Goal: Information Seeking & Learning: Learn about a topic

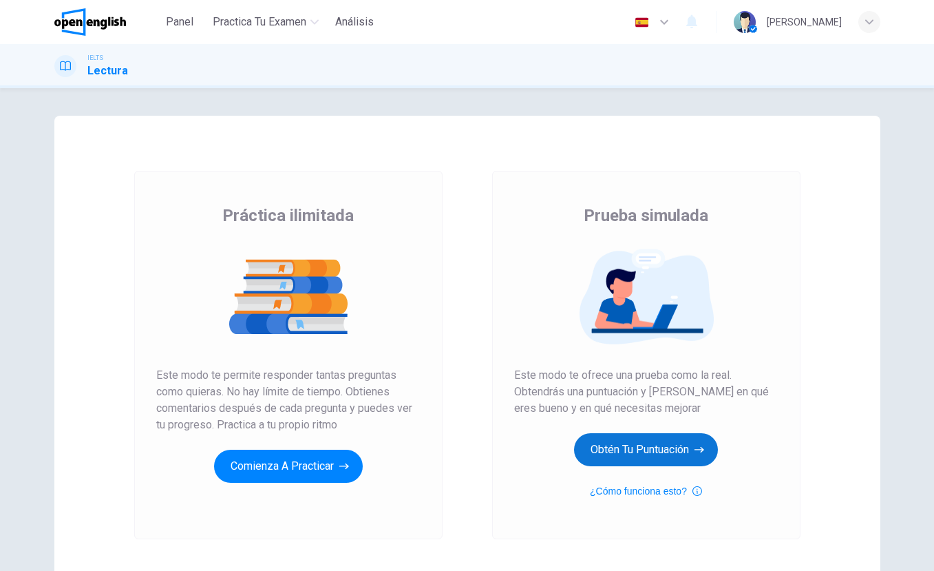
click at [671, 456] on button "Obtén tu puntuación" at bounding box center [646, 449] width 144 height 33
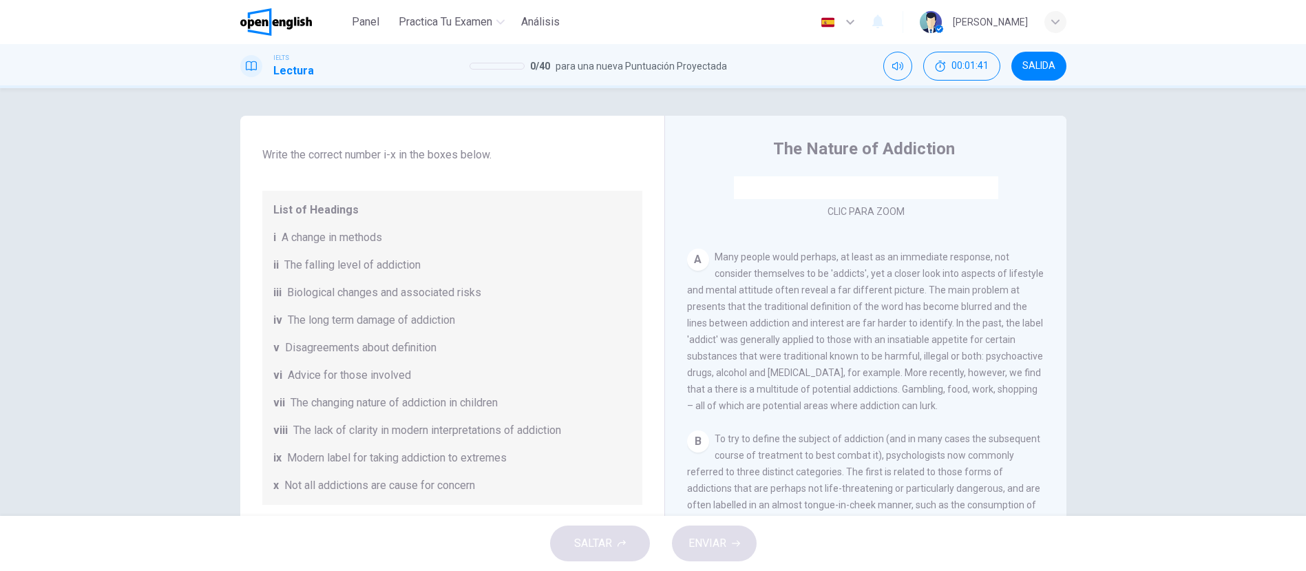
scroll to position [118, 0]
drag, startPoint x: 427, startPoint y: 263, endPoint x: 280, endPoint y: 264, distance: 146.7
click at [280, 264] on div "ii The falling level of addiction" at bounding box center [452, 264] width 358 height 17
drag, startPoint x: 282, startPoint y: 262, endPoint x: 428, endPoint y: 268, distance: 145.4
click at [428, 268] on div "ii The falling level of addiction" at bounding box center [452, 264] width 358 height 17
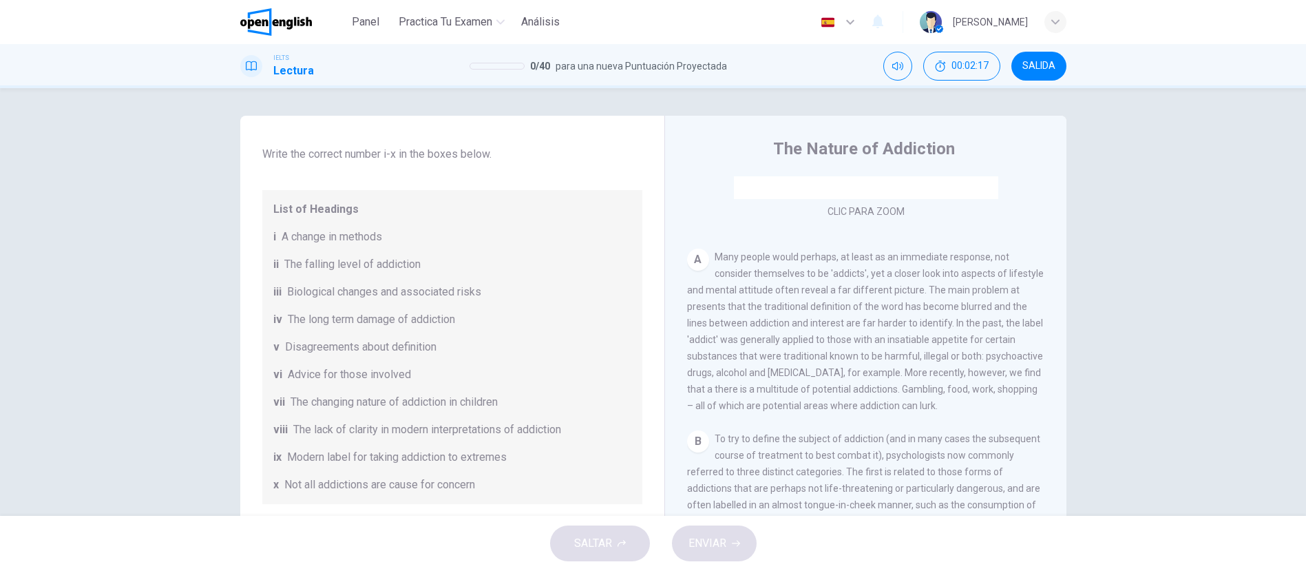
drag, startPoint x: 485, startPoint y: 294, endPoint x: 320, endPoint y: 293, distance: 165.3
click at [321, 293] on div "iii Biological changes and associated risks" at bounding box center [452, 292] width 358 height 17
drag, startPoint x: 450, startPoint y: 346, endPoint x: 291, endPoint y: 344, distance: 159.1
click at [291, 344] on div "v Disagreements about definition" at bounding box center [452, 347] width 358 height 17
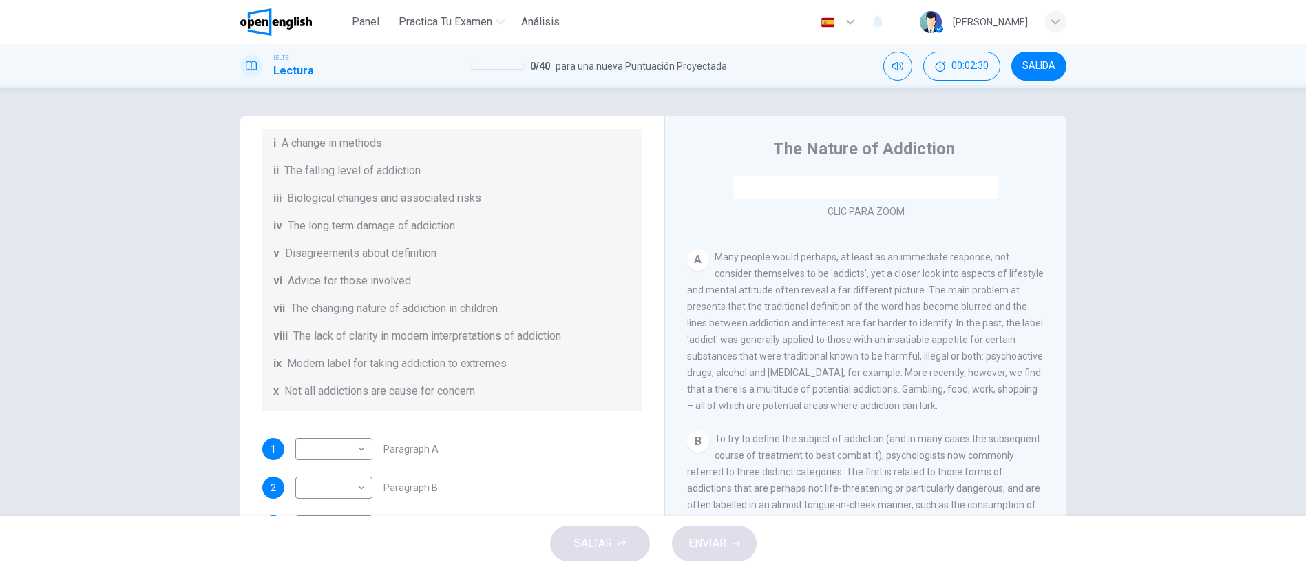
scroll to position [226, 0]
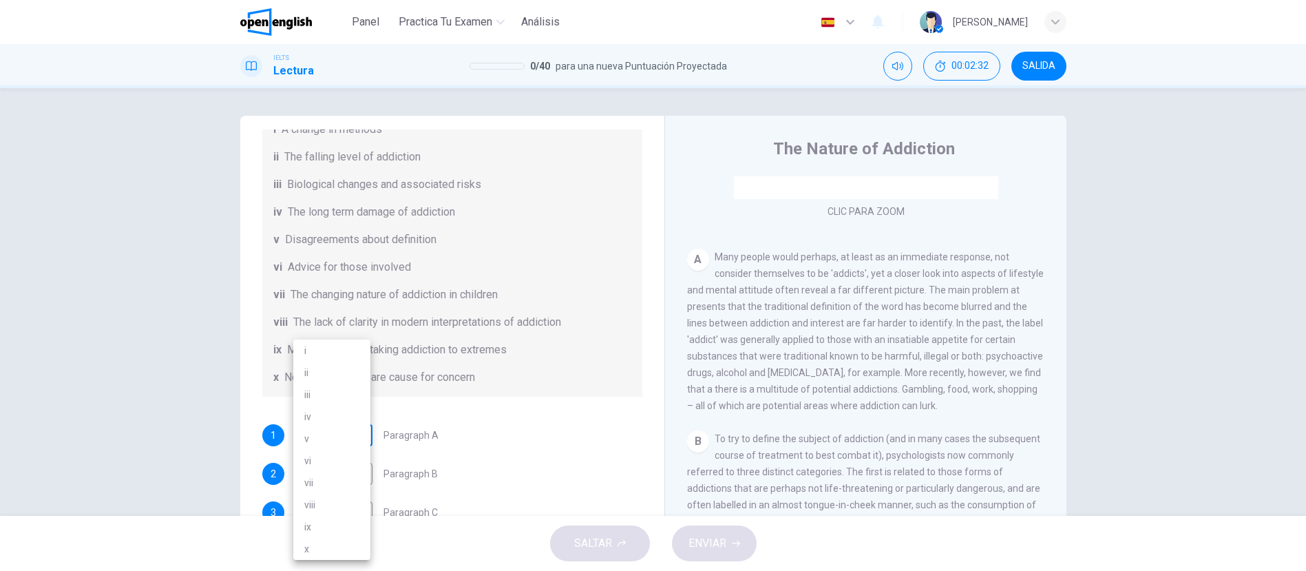
click at [356, 435] on body "Este sitio utiliza cookies, como se explica en nuestra Política de Privacidad .…" at bounding box center [653, 285] width 1306 height 571
click at [322, 435] on li "v" at bounding box center [331, 439] width 77 height 22
type input "*"
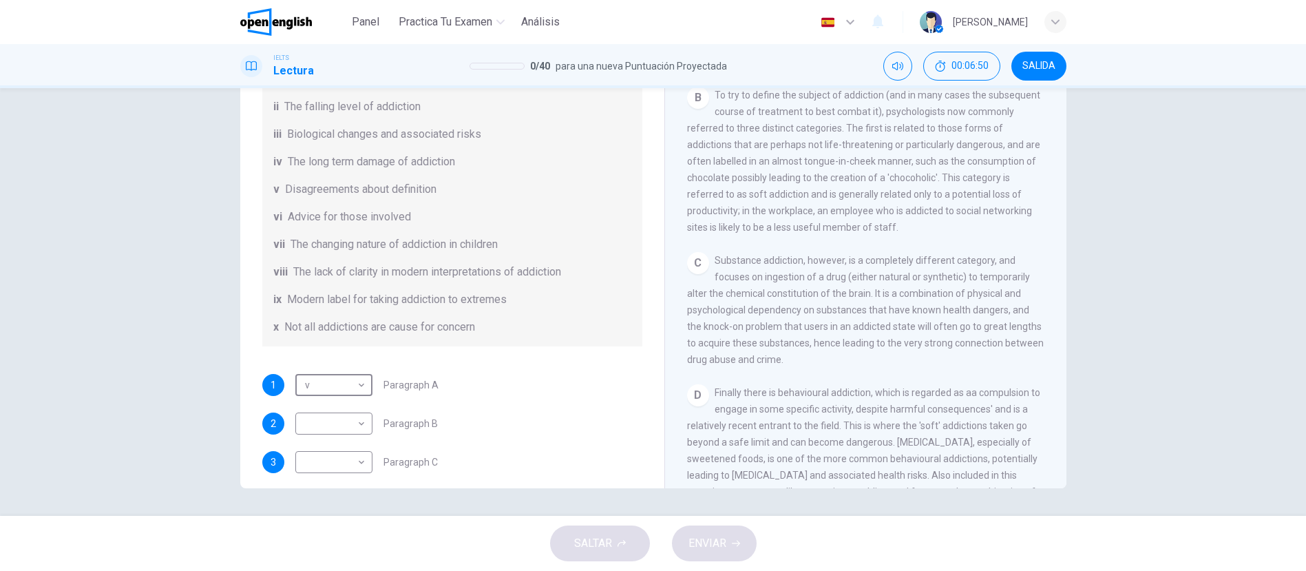
scroll to position [171, 0]
click at [359, 457] on body "Este sitio utiliza cookies, como se explica en nuestra Política de Privacidad .…" at bounding box center [653, 285] width 1306 height 571
click at [317, 396] on li "iii" at bounding box center [331, 395] width 77 height 22
type input "***"
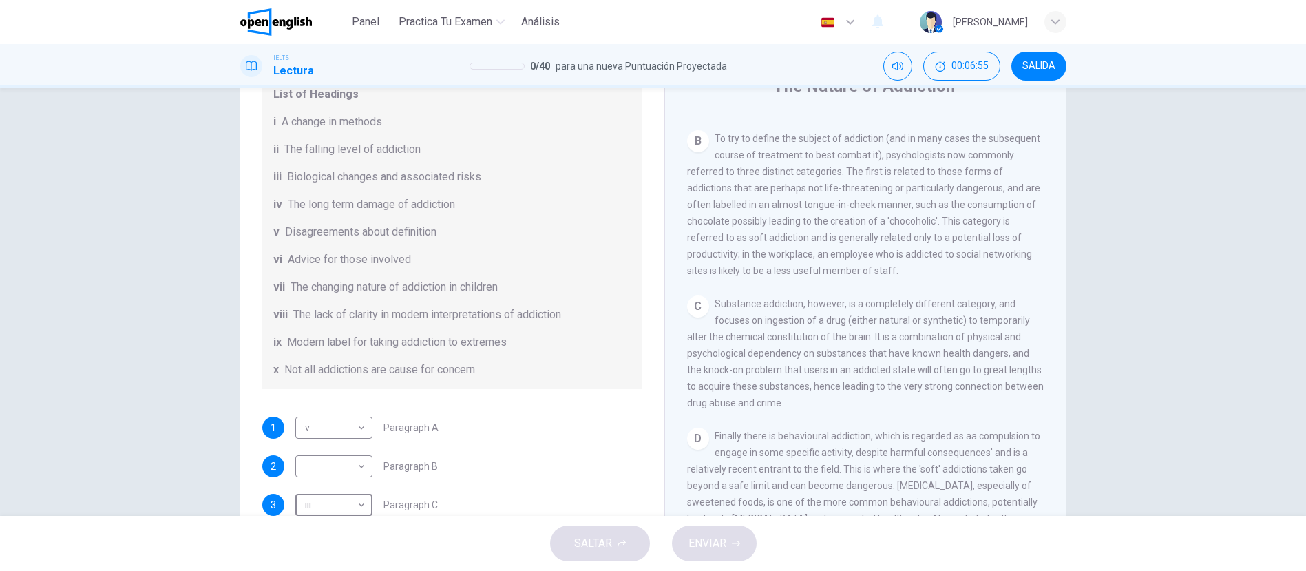
scroll to position [62, 0]
click at [356, 468] on body "Este sitio utiliza cookies, como se explica en nuestra Política de Privacidad .…" at bounding box center [653, 285] width 1306 height 571
click at [337, 352] on li "i" at bounding box center [331, 350] width 77 height 22
type input "*"
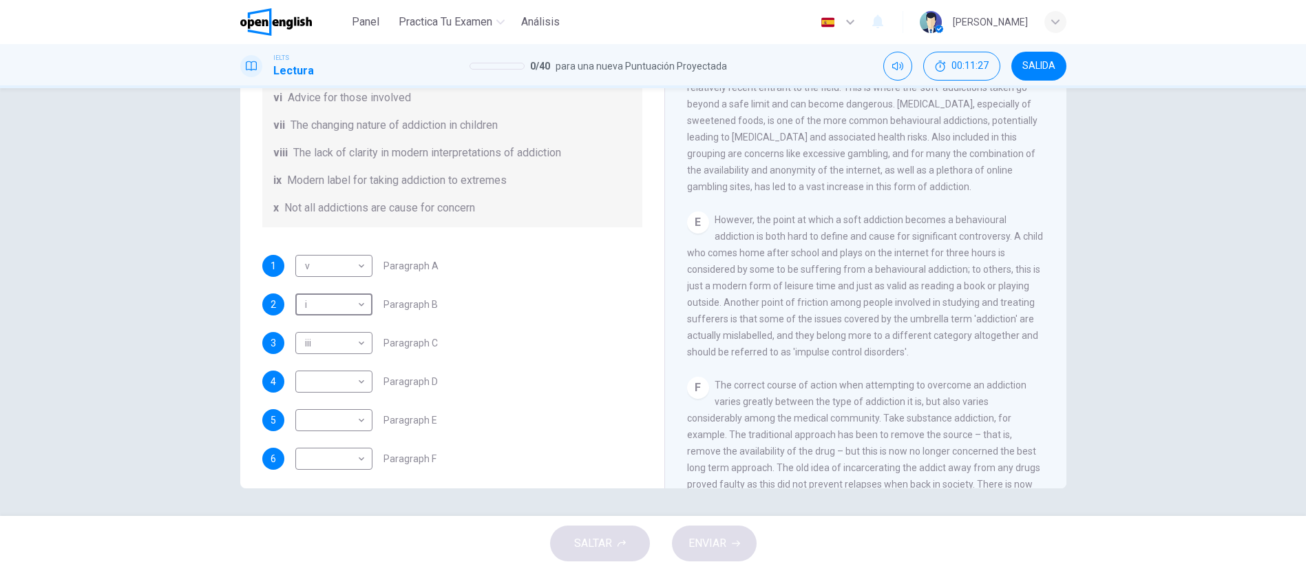
scroll to position [298, 0]
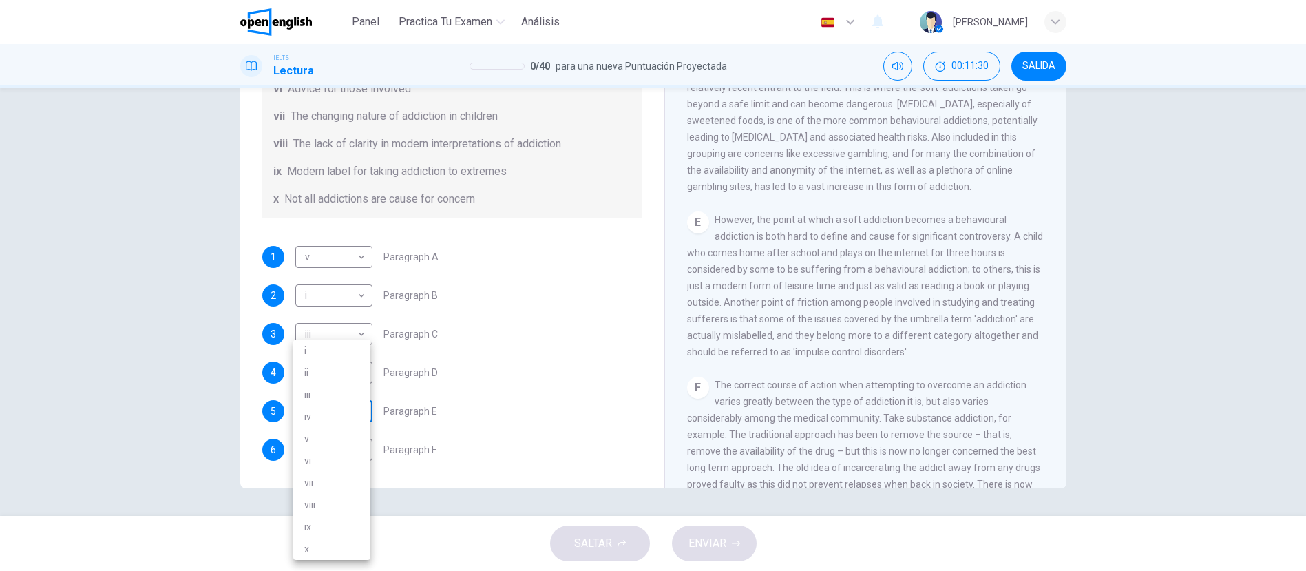
click at [356, 413] on body "Este sitio utiliza cookies, como se explica en nuestra Política de Privacidad .…" at bounding box center [653, 285] width 1306 height 571
click at [331, 483] on li "vii" at bounding box center [331, 483] width 77 height 22
type input "***"
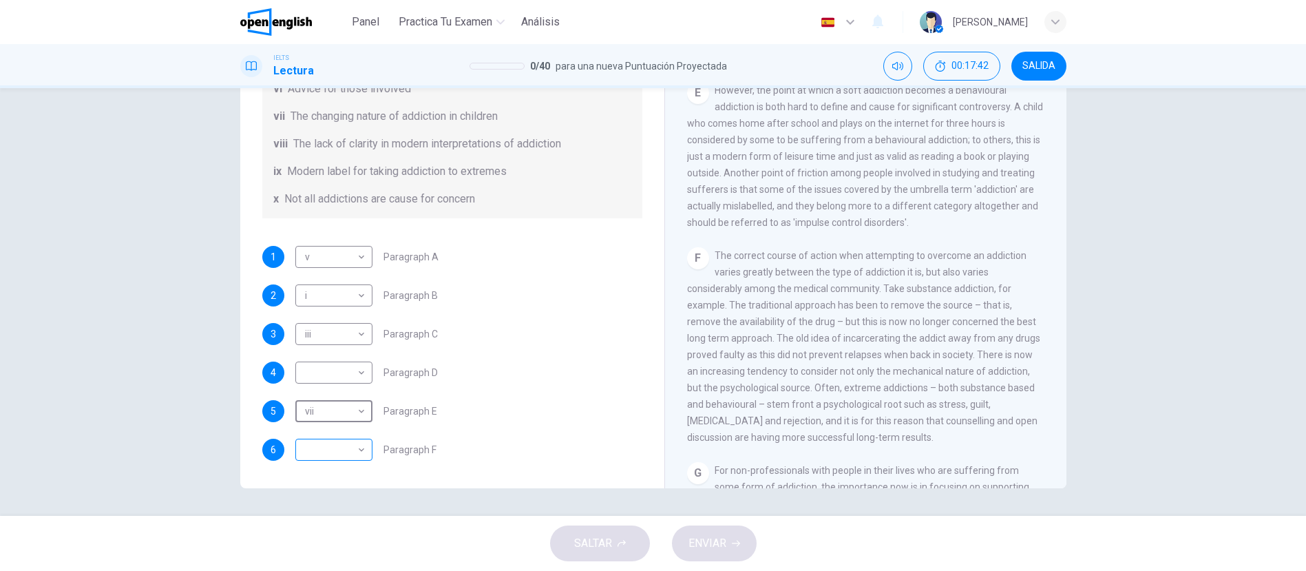
scroll to position [297, 0]
click at [358, 446] on body "Este sitio utiliza cookies, como se explica en nuestra Política de Privacidad .…" at bounding box center [653, 285] width 1306 height 571
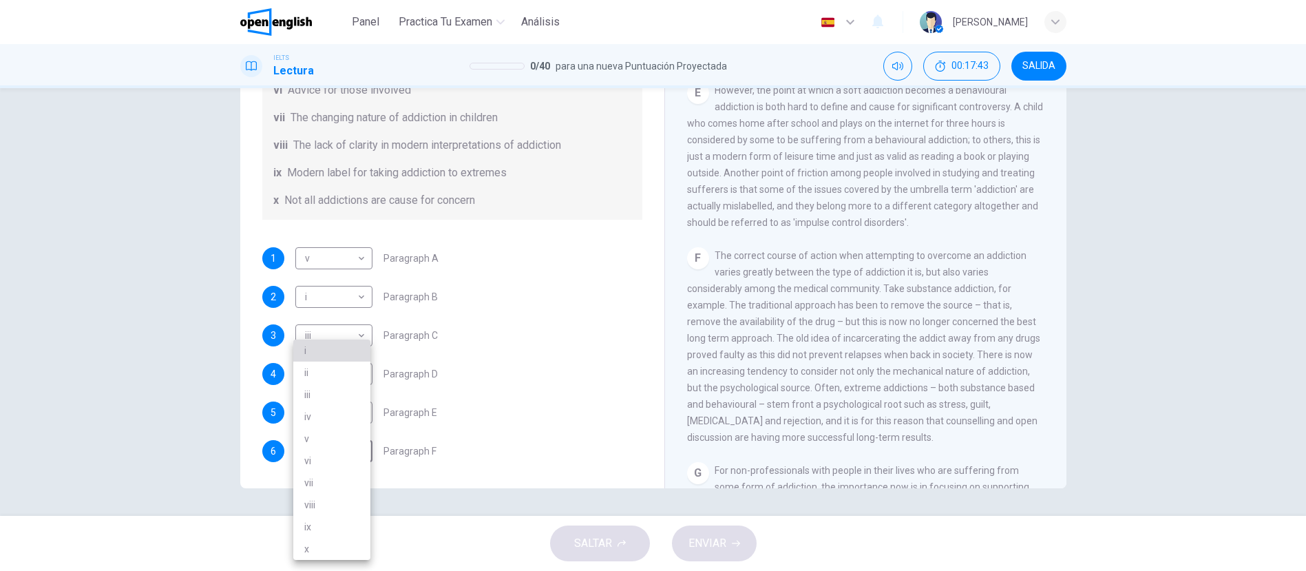
click at [329, 346] on li "i" at bounding box center [331, 350] width 77 height 22
type input "*"
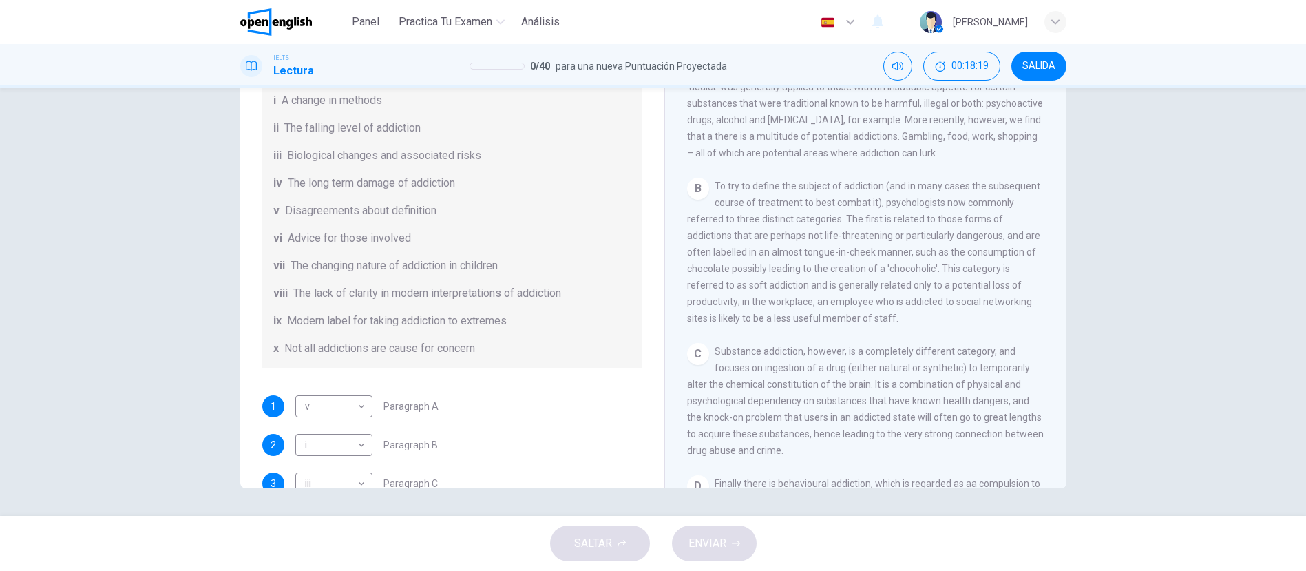
scroll to position [373, 0]
click at [358, 440] on body "Este sitio utiliza cookies, como se explica en nuestra Política de Privacidad .…" at bounding box center [653, 285] width 1306 height 571
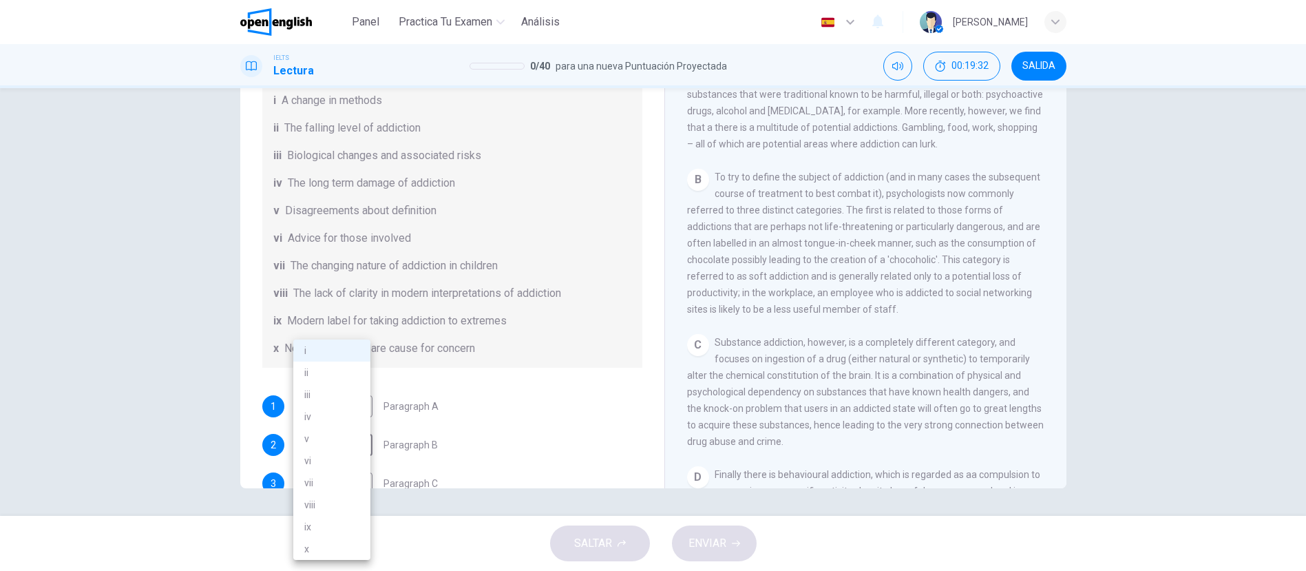
click at [328, 501] on li "viii" at bounding box center [331, 505] width 77 height 22
type input "****"
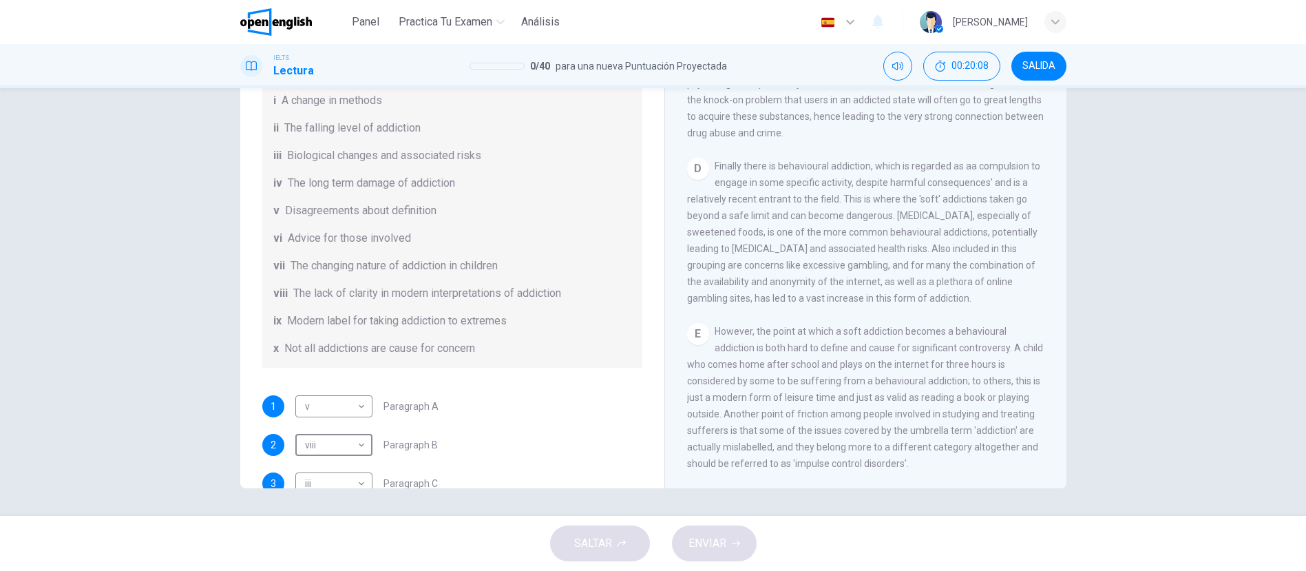
scroll to position [691, 0]
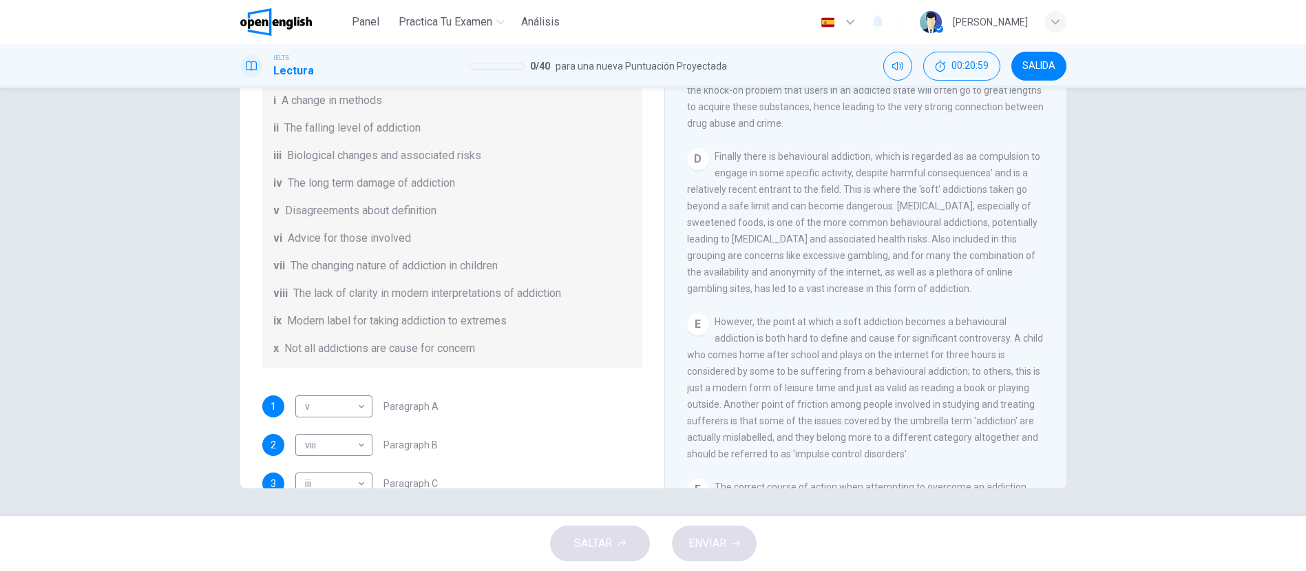
drag, startPoint x: 276, startPoint y: 324, endPoint x: 268, endPoint y: 324, distance: 8.3
click at [268, 324] on div "List of Headings i A change in methods ii The falling level of addiction iii Bi…" at bounding box center [452, 211] width 380 height 314
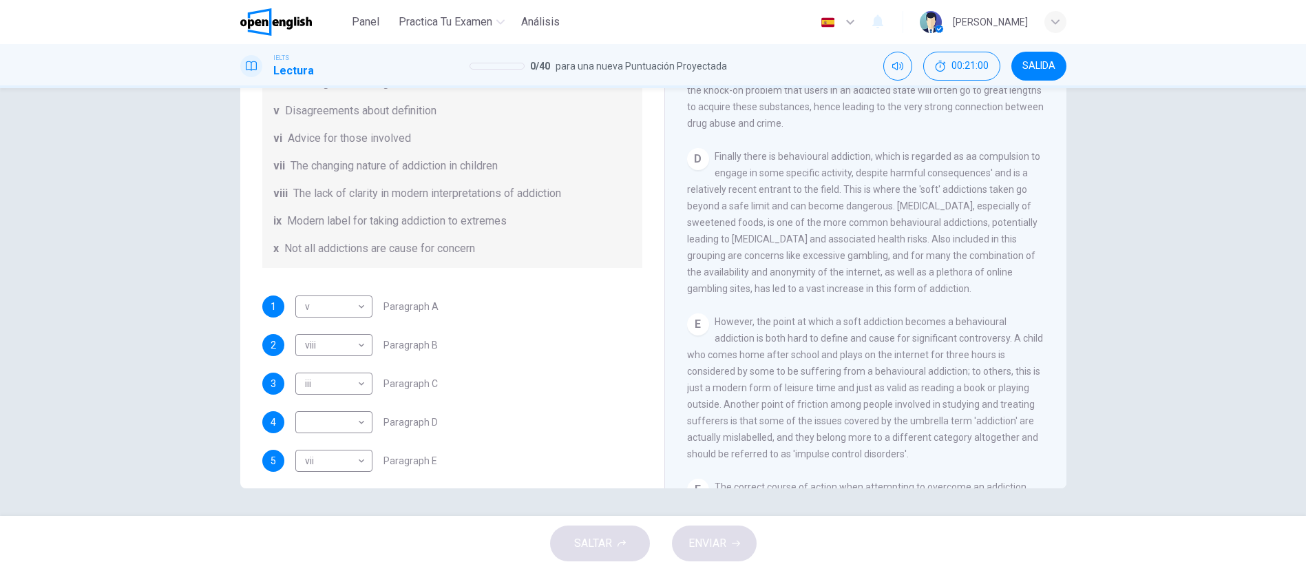
scroll to position [268, 0]
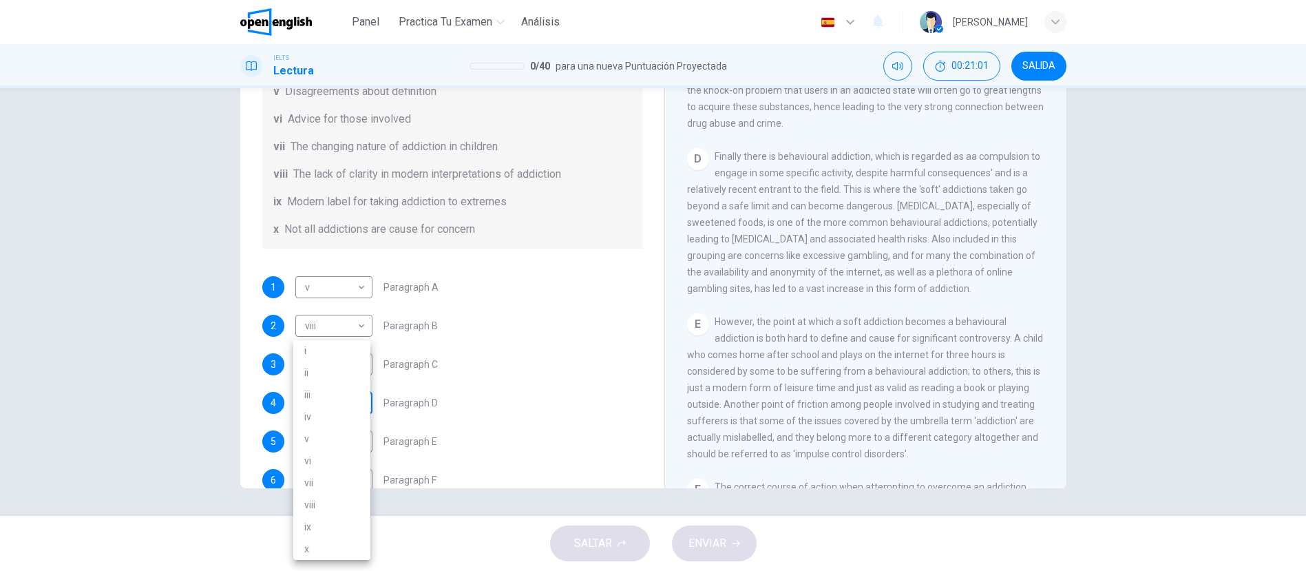
click at [355, 408] on body "Este sitio utiliza cookies, como se explica en nuestra Política de Privacidad .…" at bounding box center [653, 285] width 1306 height 571
click at [316, 527] on li "ix" at bounding box center [331, 527] width 77 height 22
type input "**"
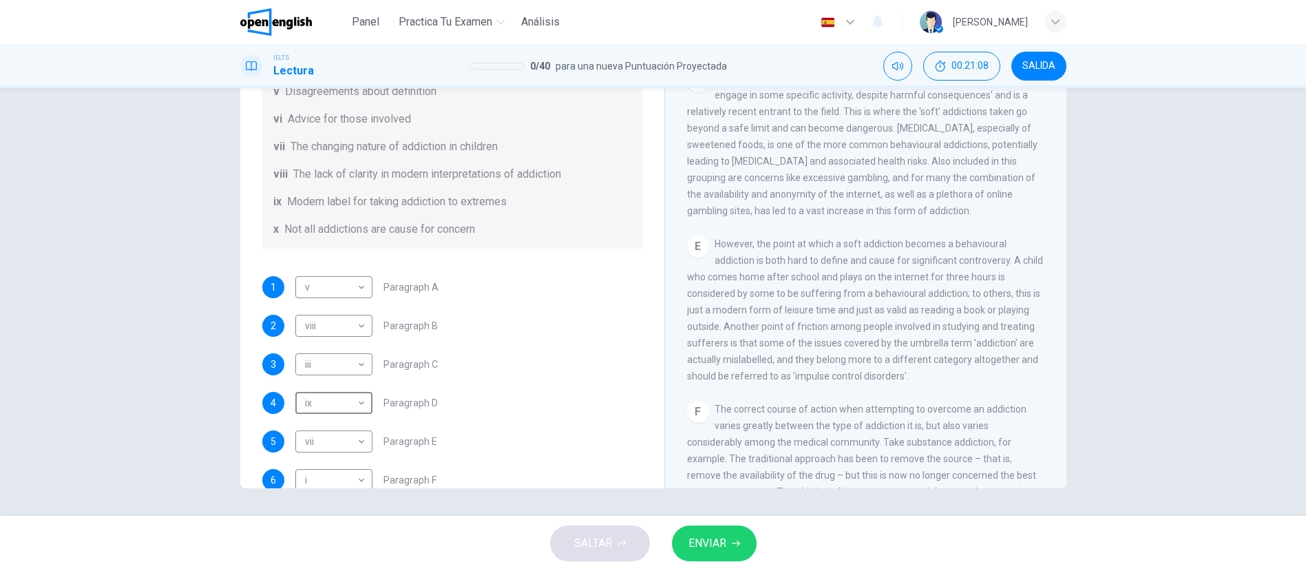
scroll to position [789, 0]
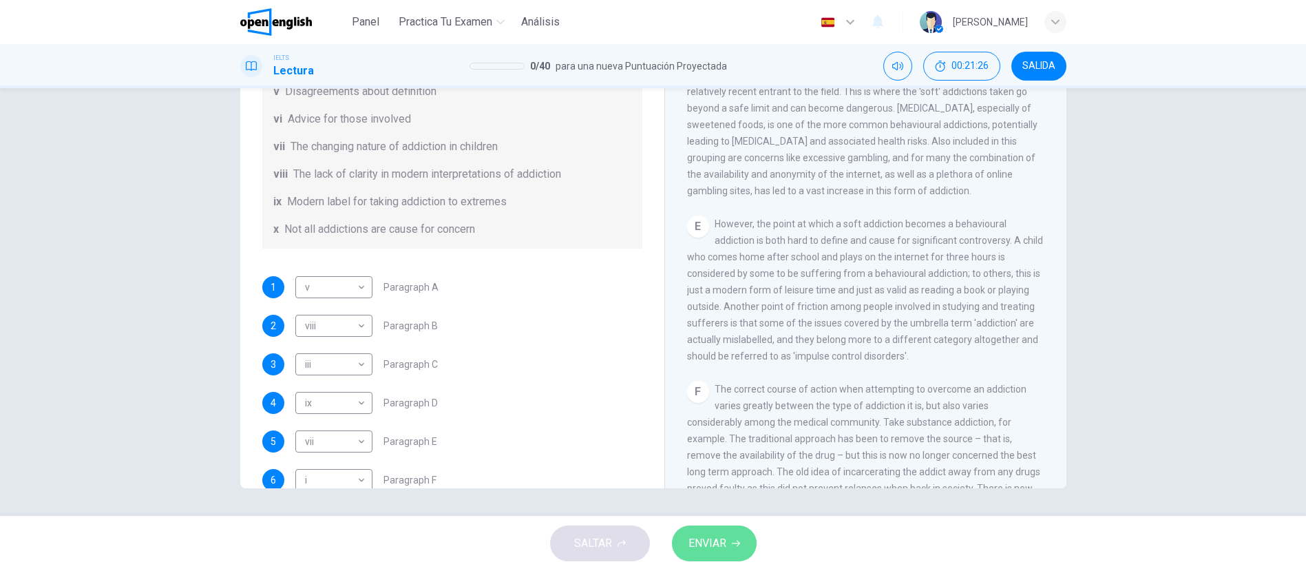
click at [717, 542] on span "ENVIAR" at bounding box center [708, 543] width 38 height 19
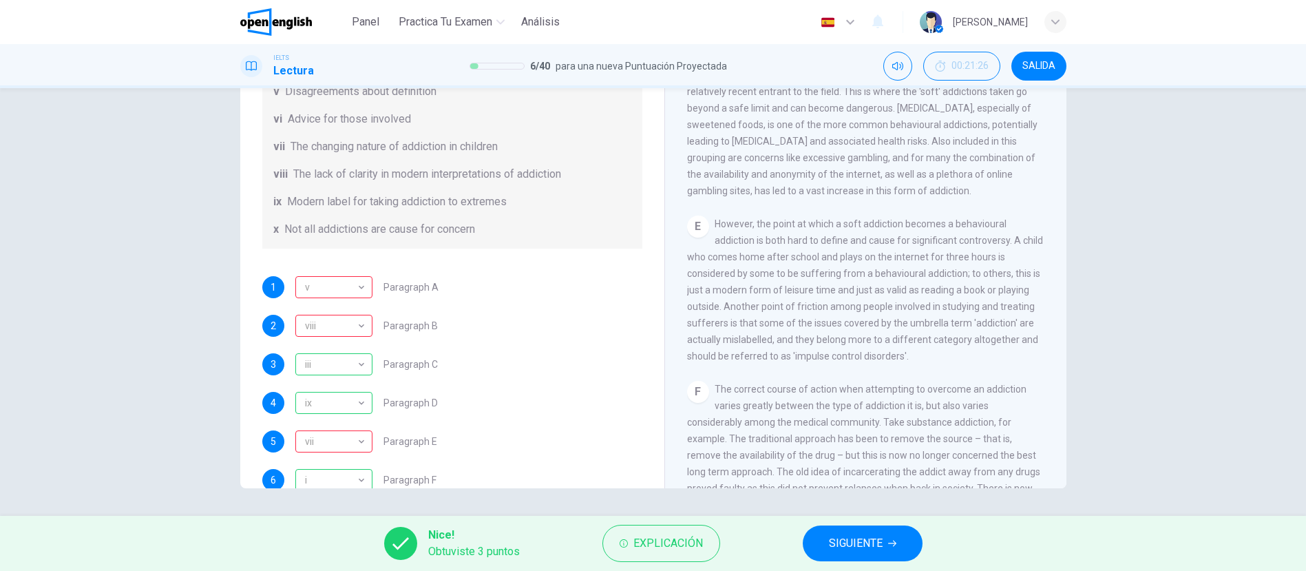
scroll to position [298, 0]
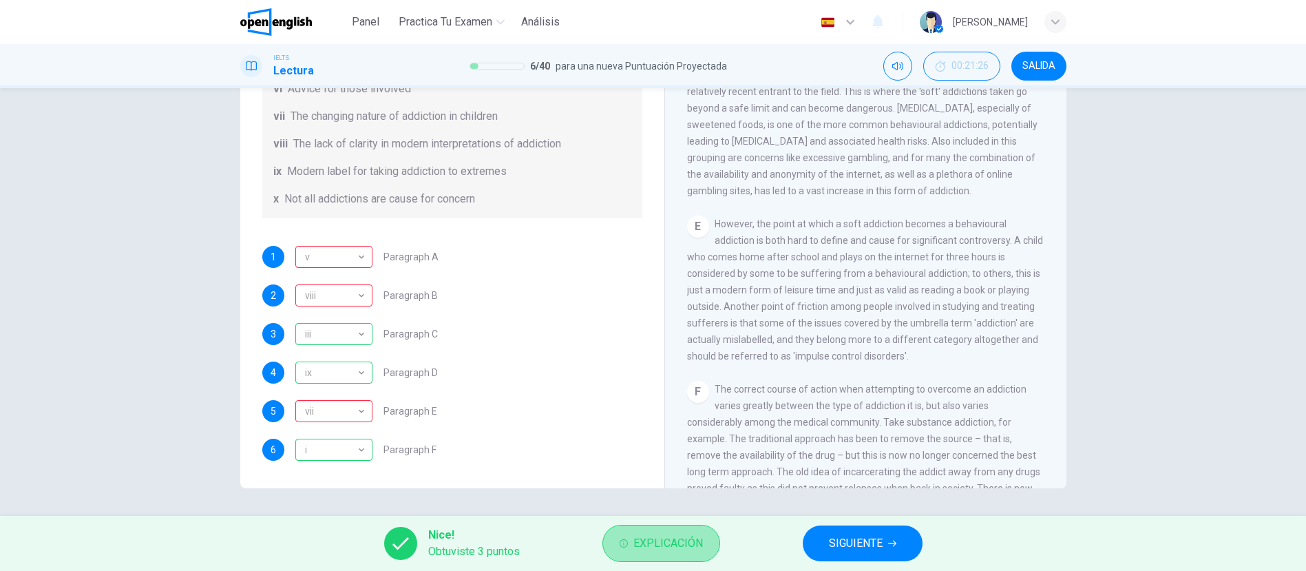
click at [675, 554] on button "Explicación" at bounding box center [662, 543] width 118 height 37
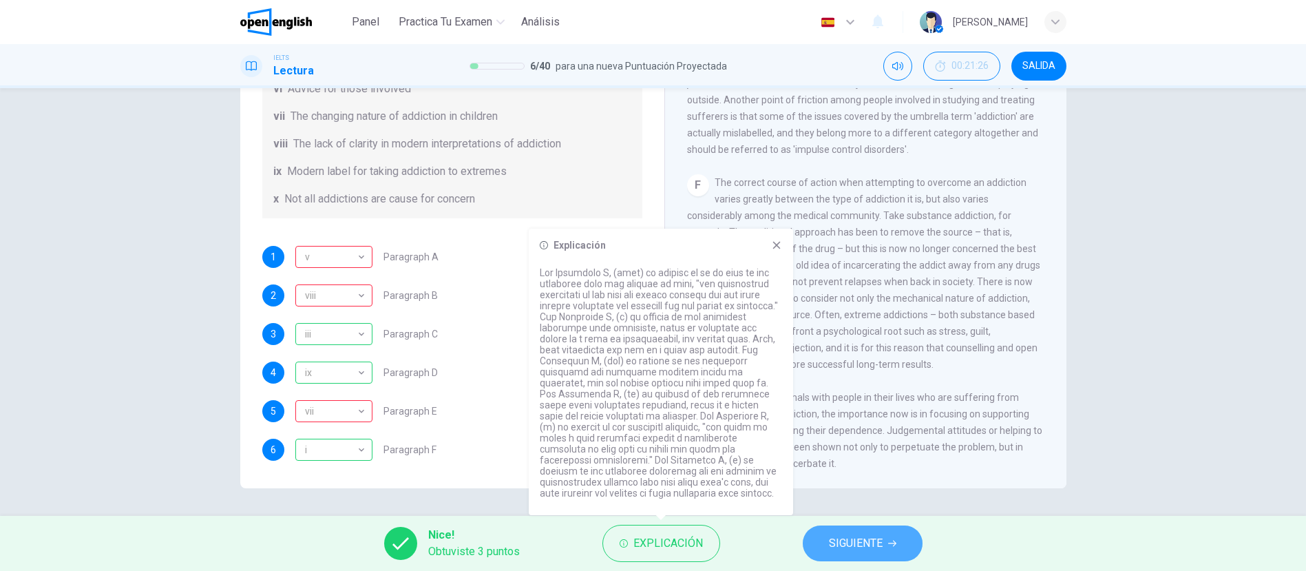
click at [857, 537] on span "SIGUIENTE" at bounding box center [856, 543] width 54 height 19
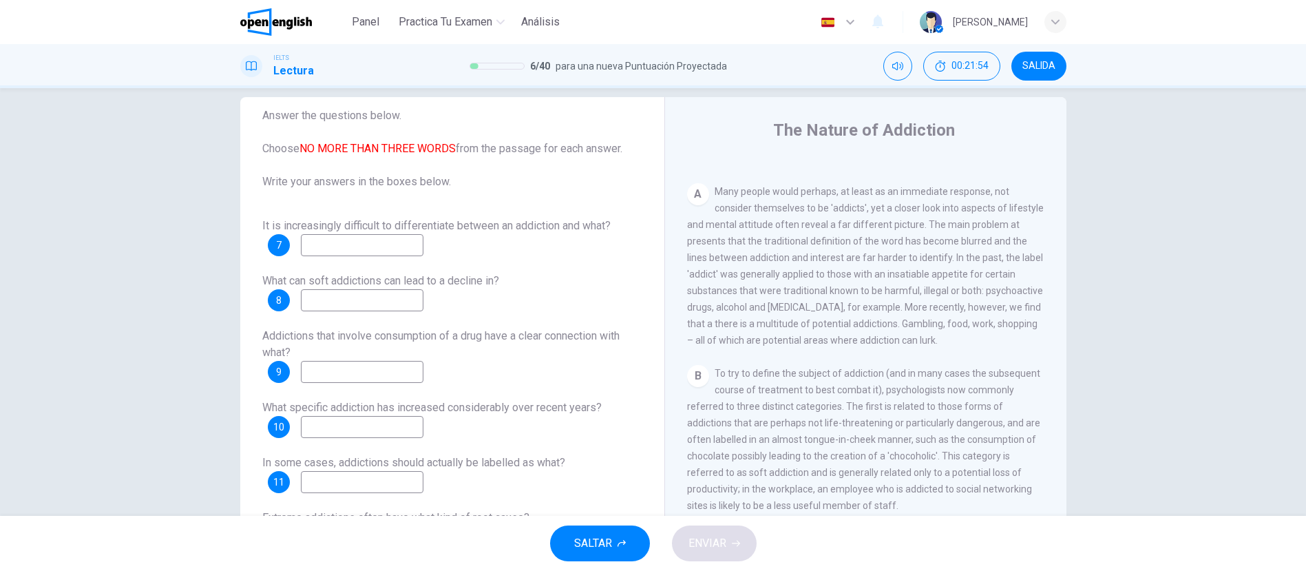
scroll to position [265, 0]
click at [366, 249] on input at bounding box center [362, 245] width 123 height 22
type input "********"
click at [391, 299] on input at bounding box center [362, 300] width 123 height 22
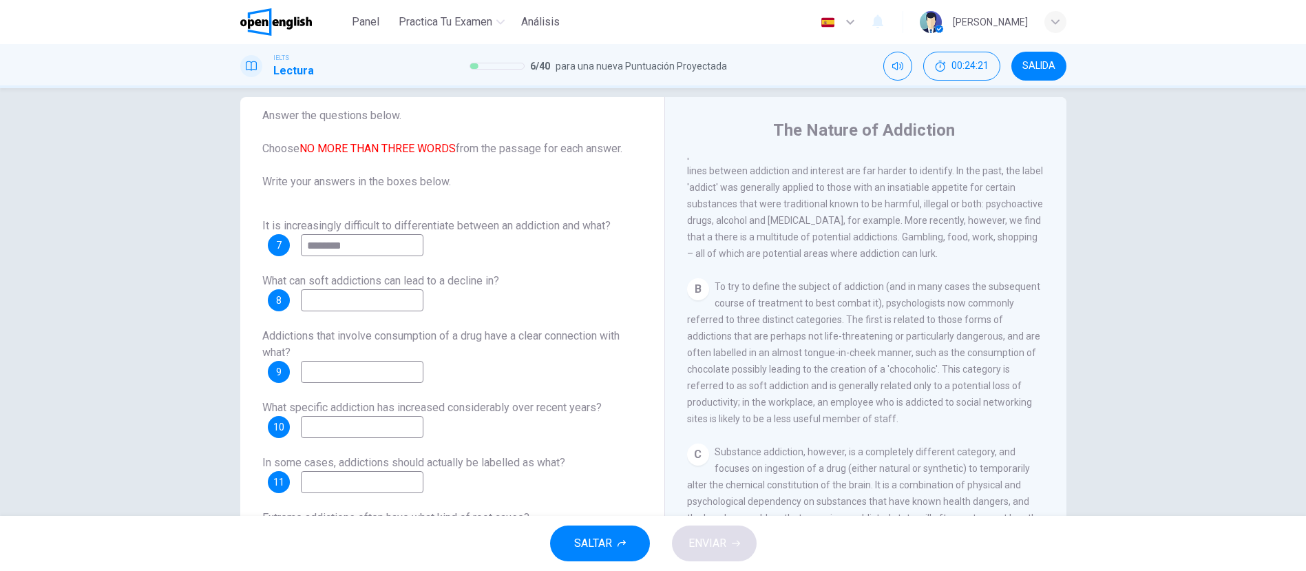
scroll to position [358, 0]
type input "**********"
click at [417, 367] on input at bounding box center [362, 372] width 123 height 22
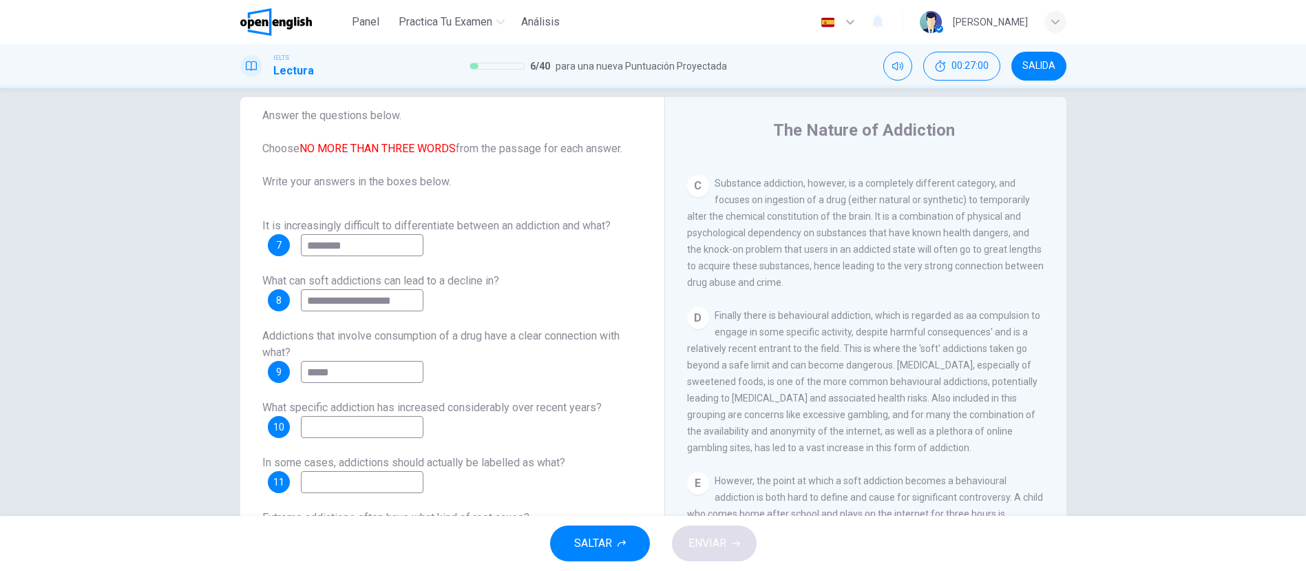
scroll to position [59, 0]
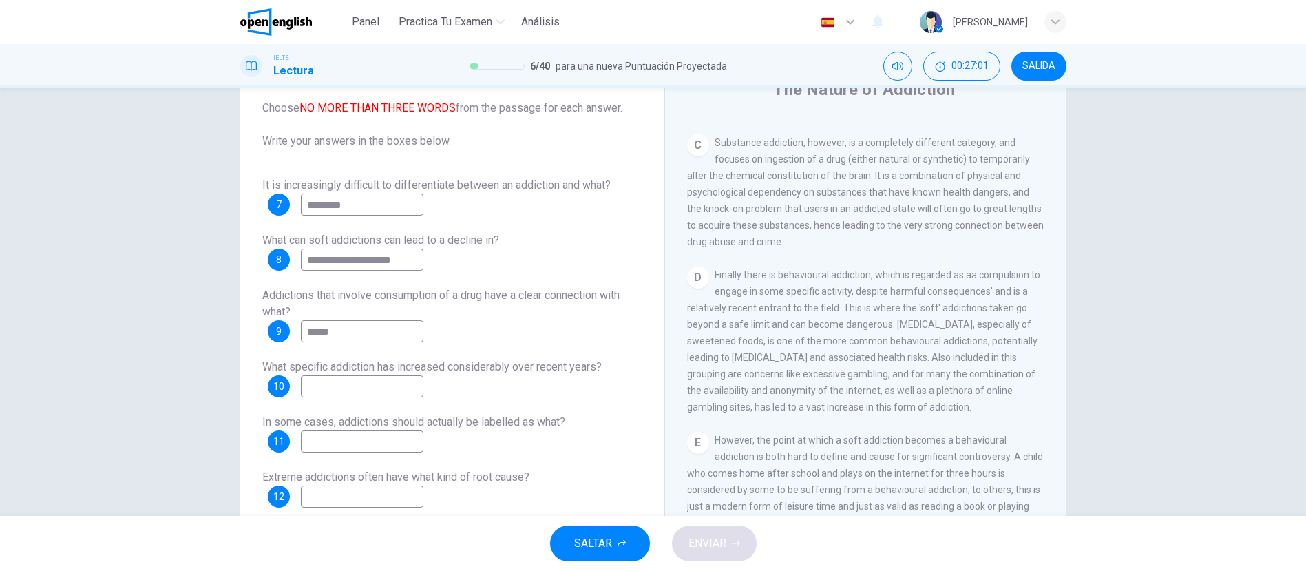
type input "*****"
click at [373, 385] on input at bounding box center [362, 386] width 123 height 22
click at [336, 260] on input "**********" at bounding box center [362, 262] width 123 height 22
type input "**********"
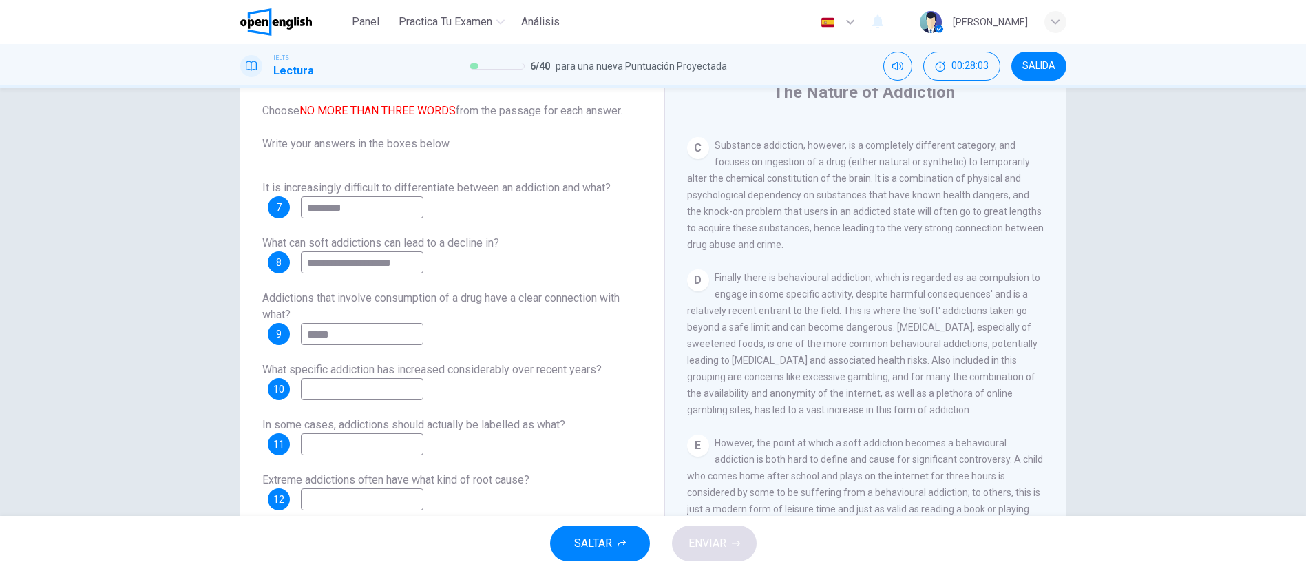
click at [359, 385] on input at bounding box center [362, 389] width 123 height 22
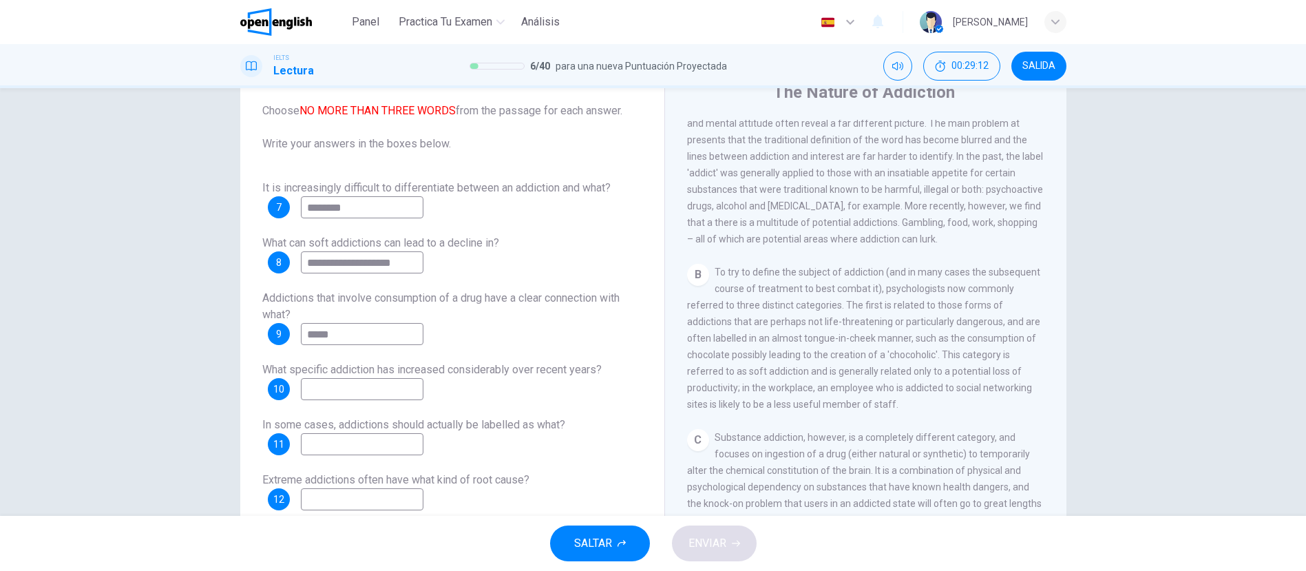
drag, startPoint x: 824, startPoint y: 242, endPoint x: 897, endPoint y: 238, distance: 72.4
click at [897, 238] on span "Many people would perhaps, at least as an immediate response, not consider them…" at bounding box center [865, 165] width 357 height 160
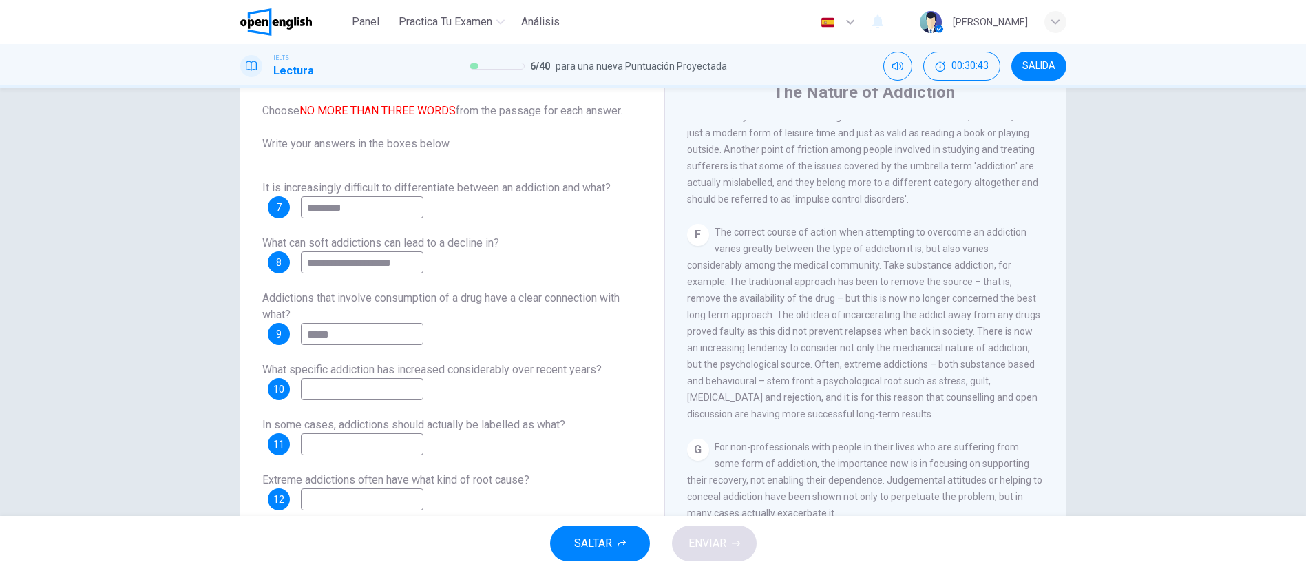
scroll to position [106, 0]
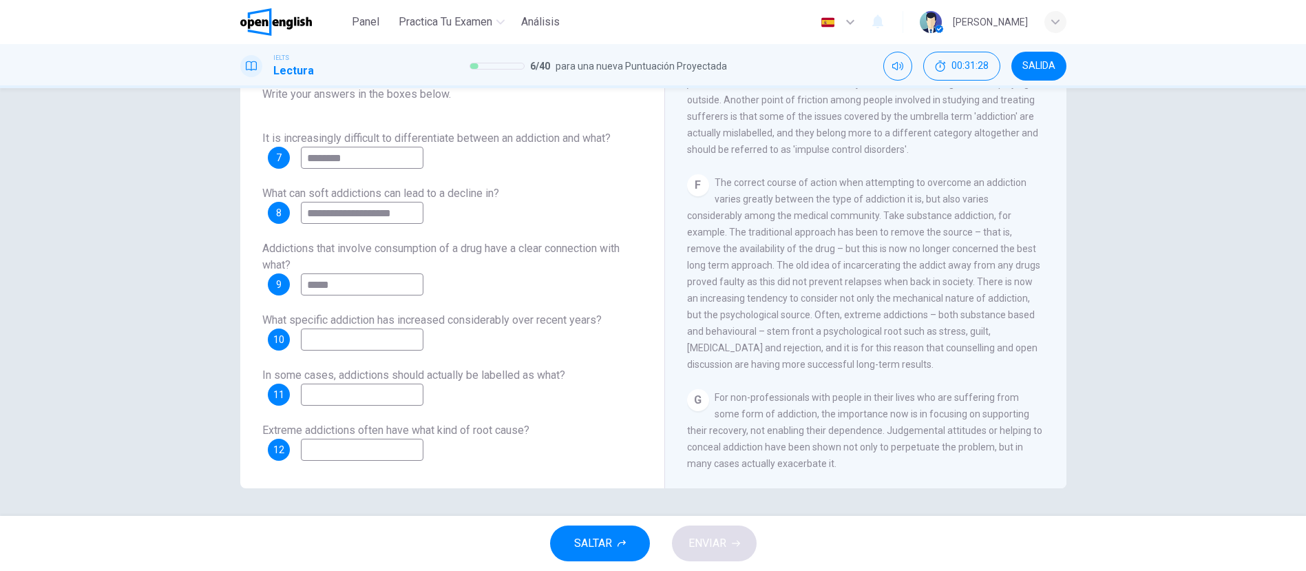
click at [360, 340] on input at bounding box center [362, 339] width 123 height 22
type input "**********"
click at [357, 395] on input at bounding box center [362, 395] width 123 height 22
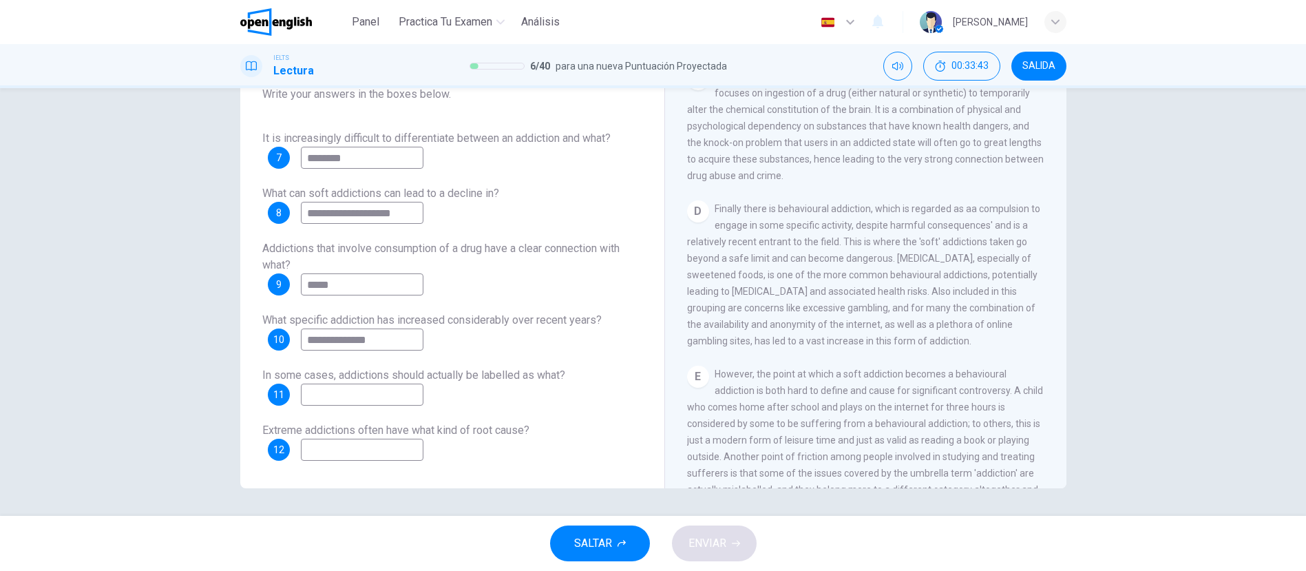
scroll to position [644, 0]
drag, startPoint x: 748, startPoint y: 253, endPoint x: 837, endPoint y: 253, distance: 88.8
click at [837, 253] on span "Finally there is behavioural addiction, which is regarded as aa compulsion to e…" at bounding box center [863, 269] width 353 height 143
drag, startPoint x: 399, startPoint y: 214, endPoint x: 258, endPoint y: 209, distance: 142.0
click at [257, 208] on div "**********" at bounding box center [452, 221] width 402 height 507
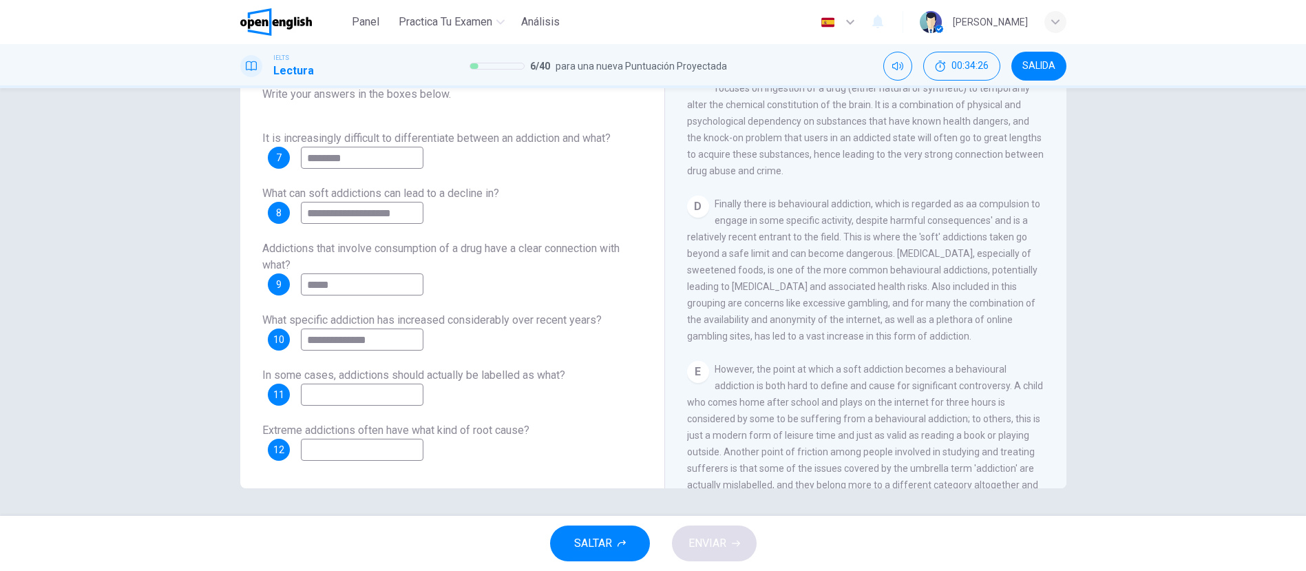
click at [334, 396] on input at bounding box center [362, 395] width 123 height 22
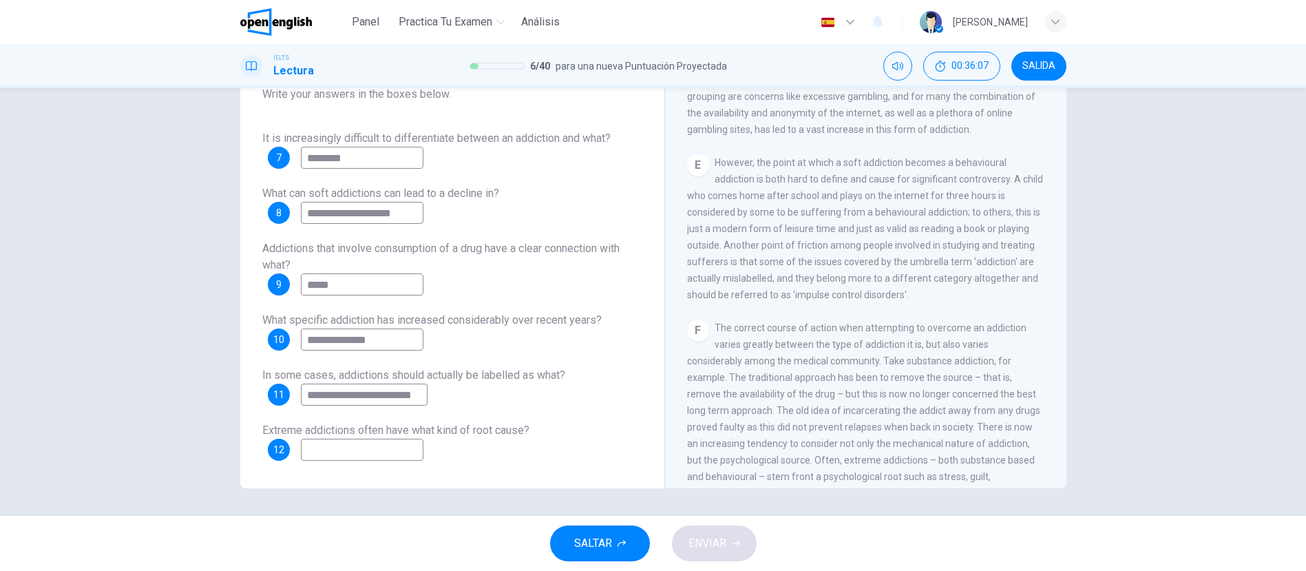
scroll to position [0, 8]
type input "**********"
click at [377, 450] on input at bounding box center [362, 450] width 123 height 22
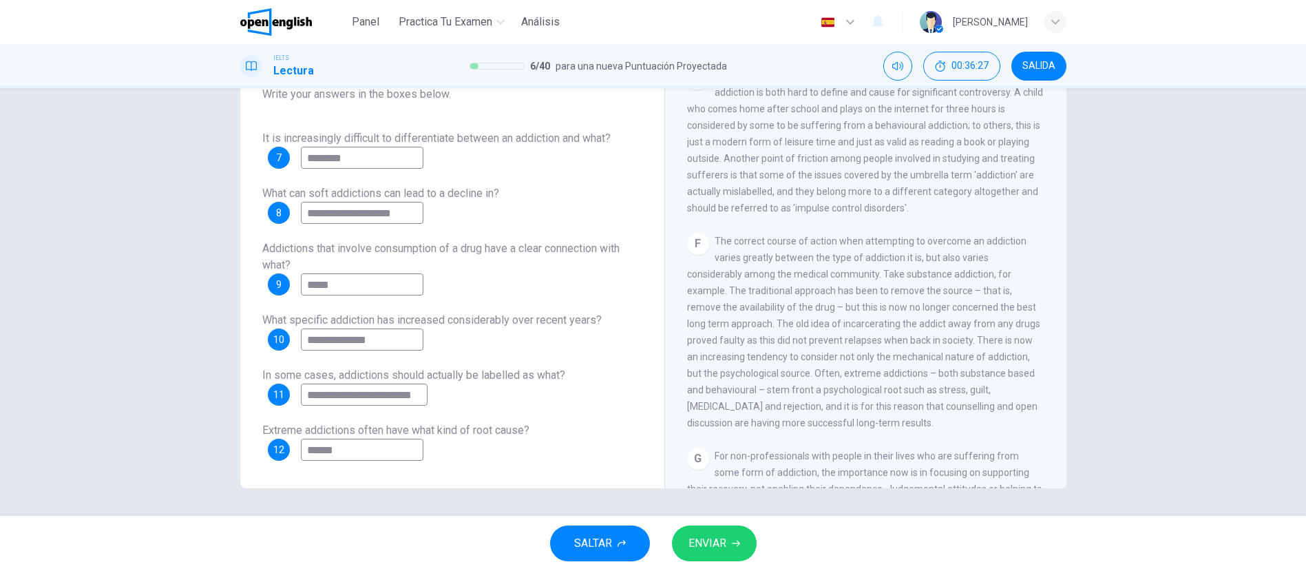
scroll to position [960, 0]
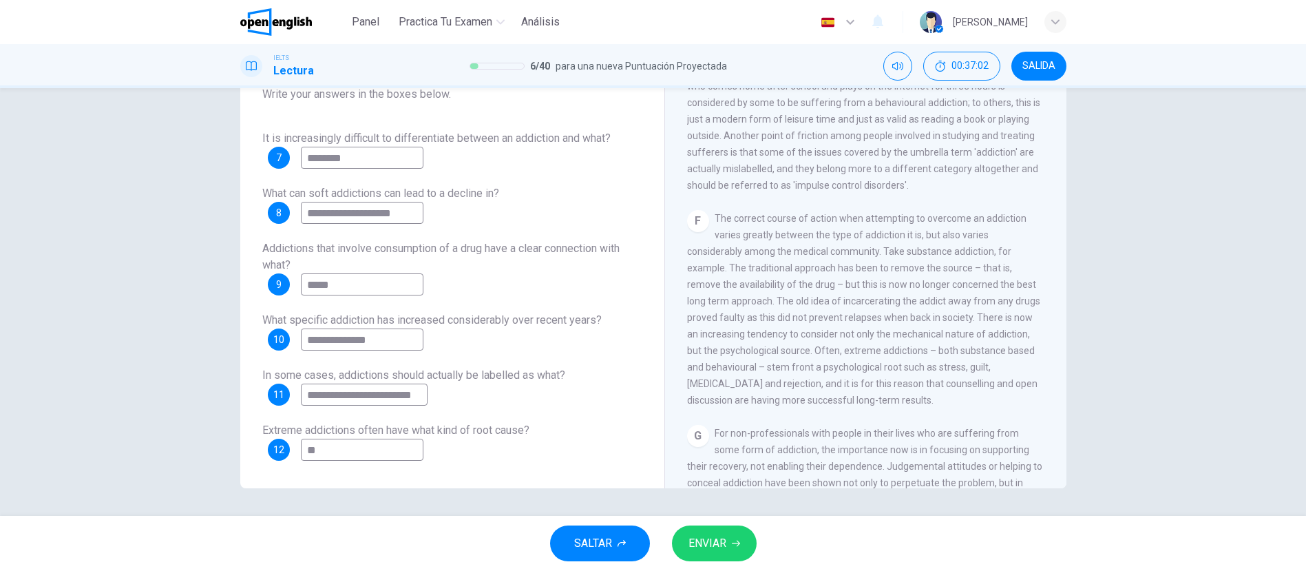
type input "*"
type input "******"
click at [701, 534] on span "ENVIAR" at bounding box center [708, 543] width 38 height 19
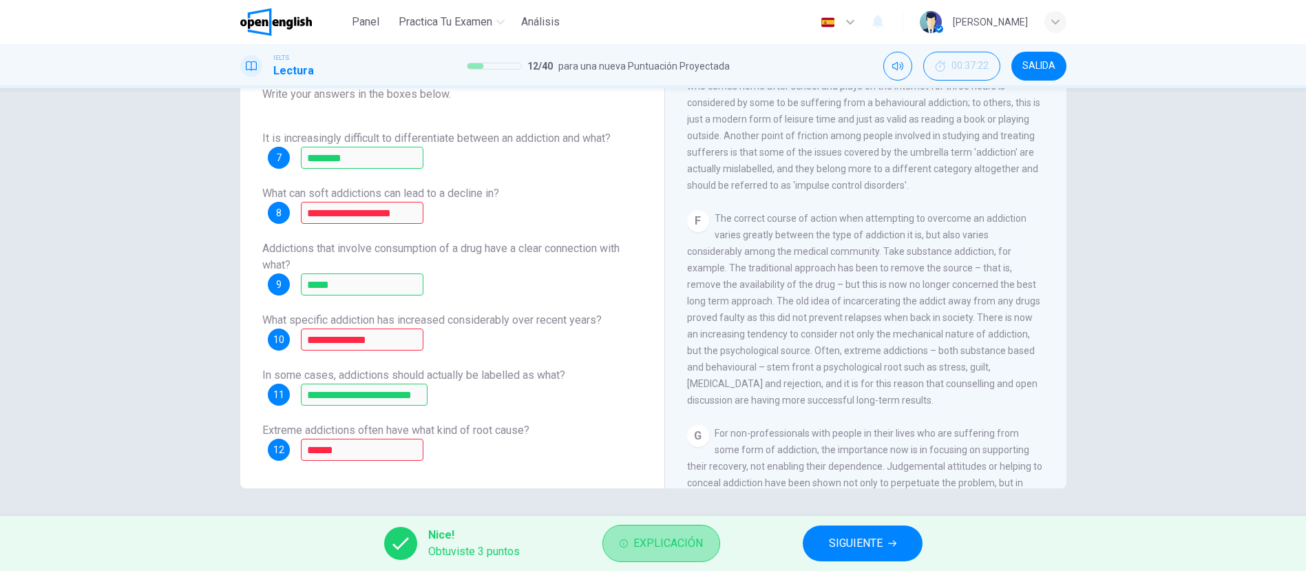
click at [663, 539] on span "Explicación" at bounding box center [668, 543] width 70 height 19
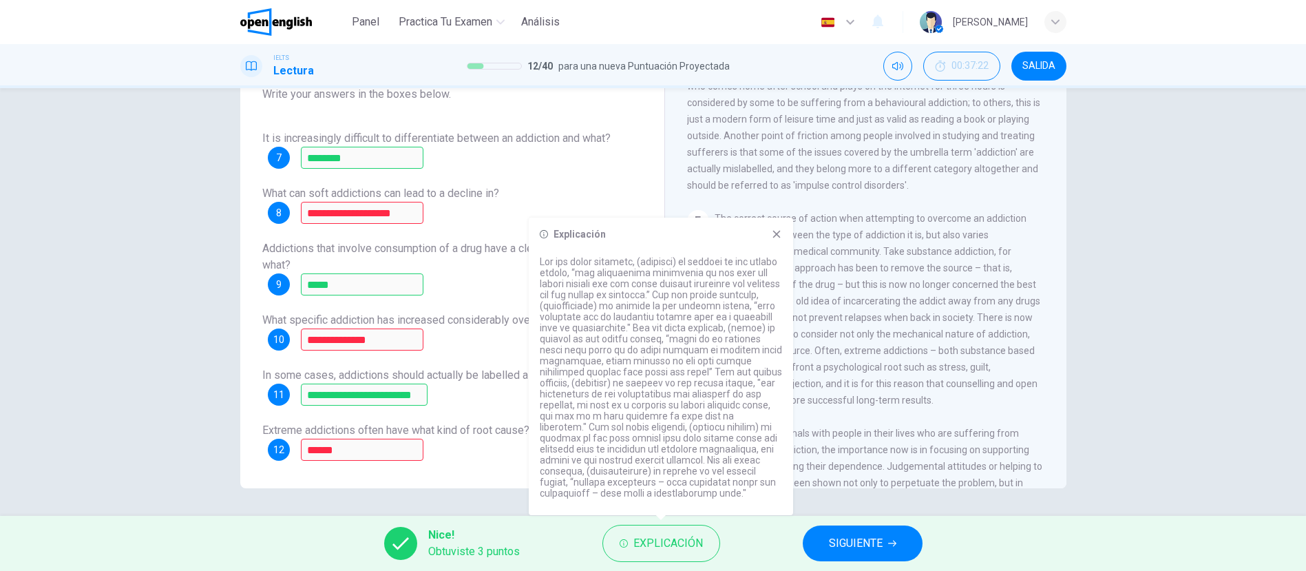
drag, startPoint x: 598, startPoint y: 304, endPoint x: 538, endPoint y: 305, distance: 59.9
click at [538, 305] on div "Explicación" at bounding box center [661, 366] width 264 height 297
click at [841, 540] on span "SIGUIENTE" at bounding box center [856, 543] width 54 height 19
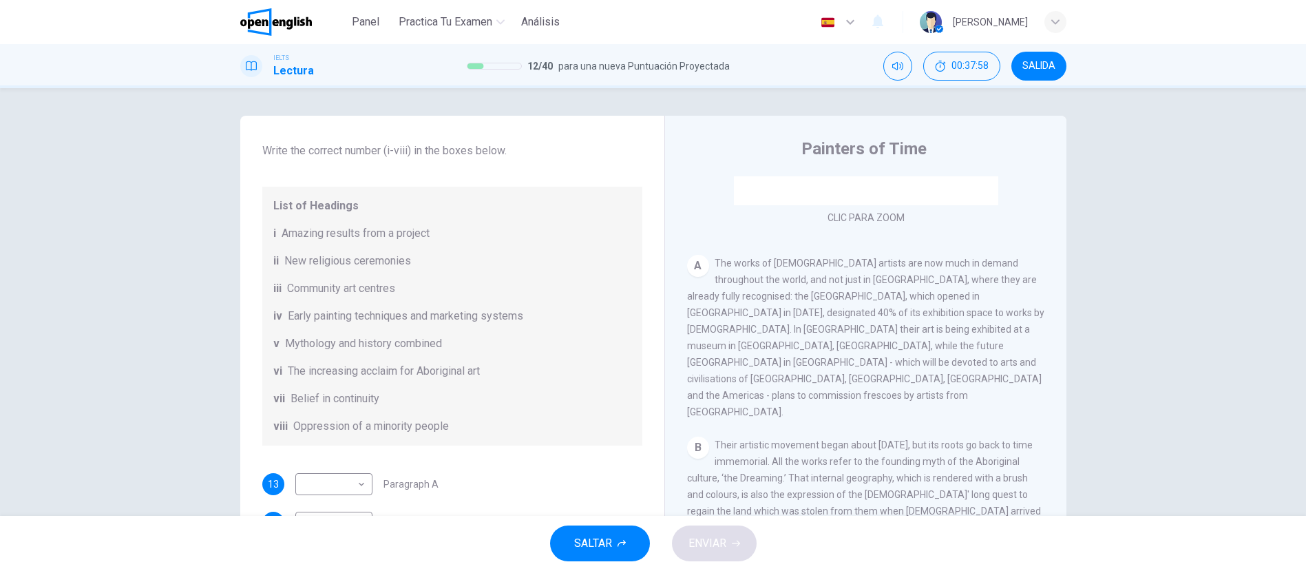
scroll to position [216, 0]
click at [355, 474] on body "Este sitio utiliza cookies, como se explica en nuestra Política de Privacidad .…" at bounding box center [653, 285] width 1306 height 571
click at [323, 503] on li "vi" at bounding box center [331, 505] width 77 height 22
type input "**"
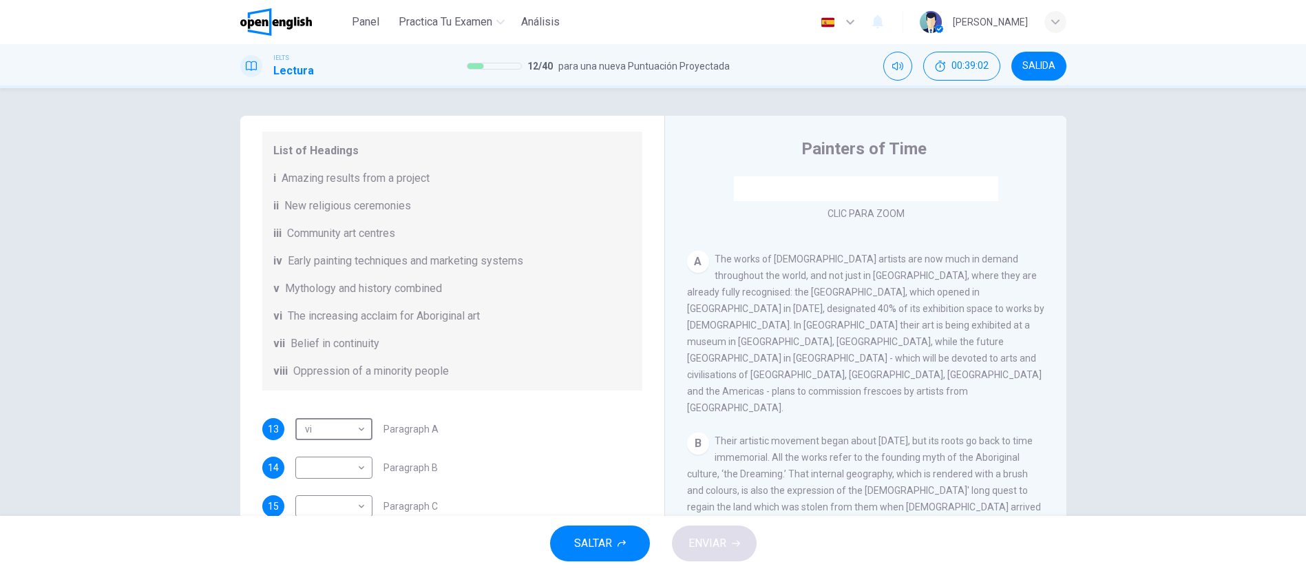
scroll to position [180, 0]
click at [356, 465] on body "Este sitio utiliza cookies, como se explica en nuestra Política de Privacidad .…" at bounding box center [653, 285] width 1306 height 571
click at [331, 483] on li "v" at bounding box center [331, 483] width 77 height 22
type input "*"
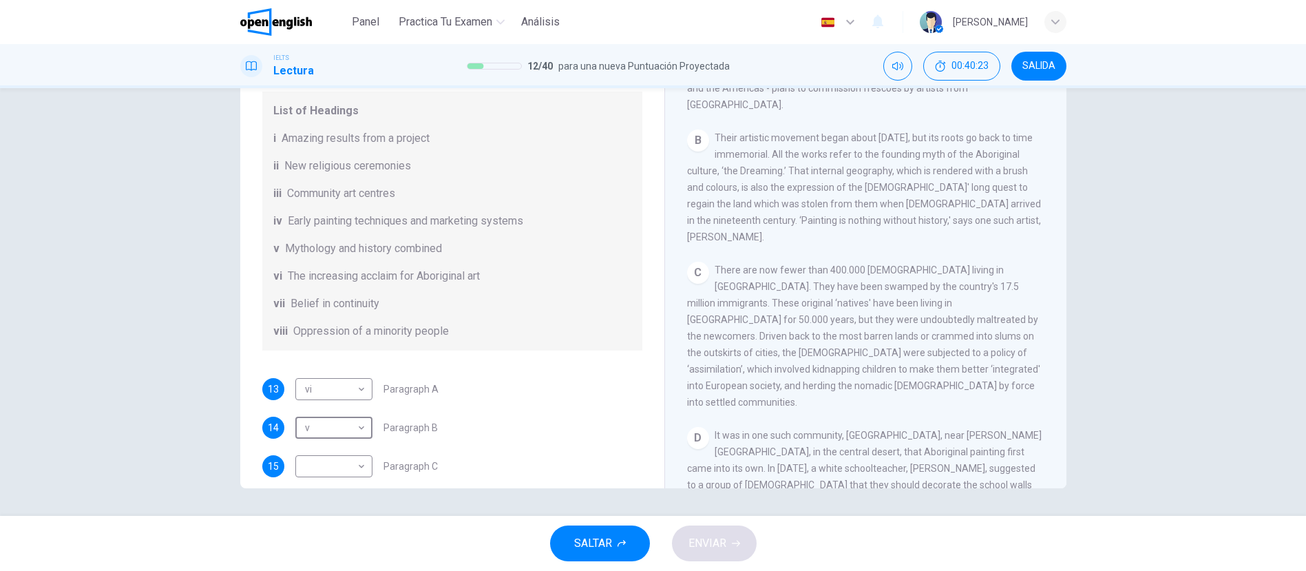
scroll to position [115, 0]
click at [349, 457] on body "Este sitio utiliza cookies, como se explica en nuestra Política de Privacidad .…" at bounding box center [653, 285] width 1306 height 571
click at [310, 532] on li "vii" at bounding box center [331, 527] width 77 height 22
type input "***"
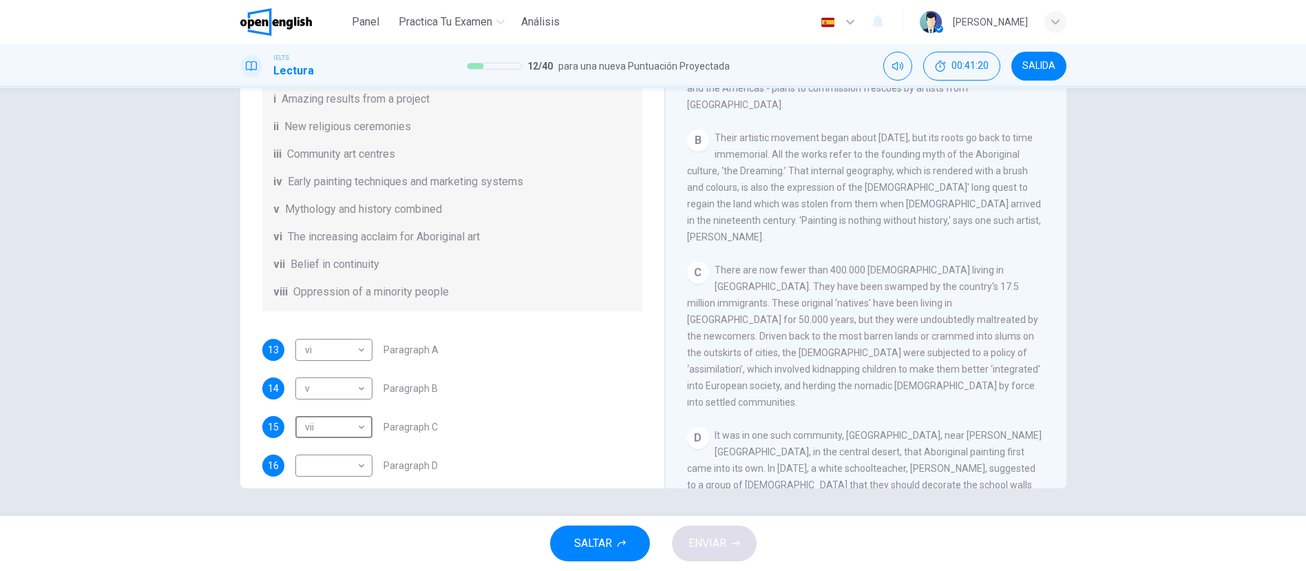
scroll to position [151, 0]
click at [353, 469] on body "Este sitio utiliza cookies, como se explica en nuestra Política de Privacidad .…" at bounding box center [653, 285] width 1306 height 571
click at [329, 395] on li "i" at bounding box center [331, 395] width 77 height 22
type input "*"
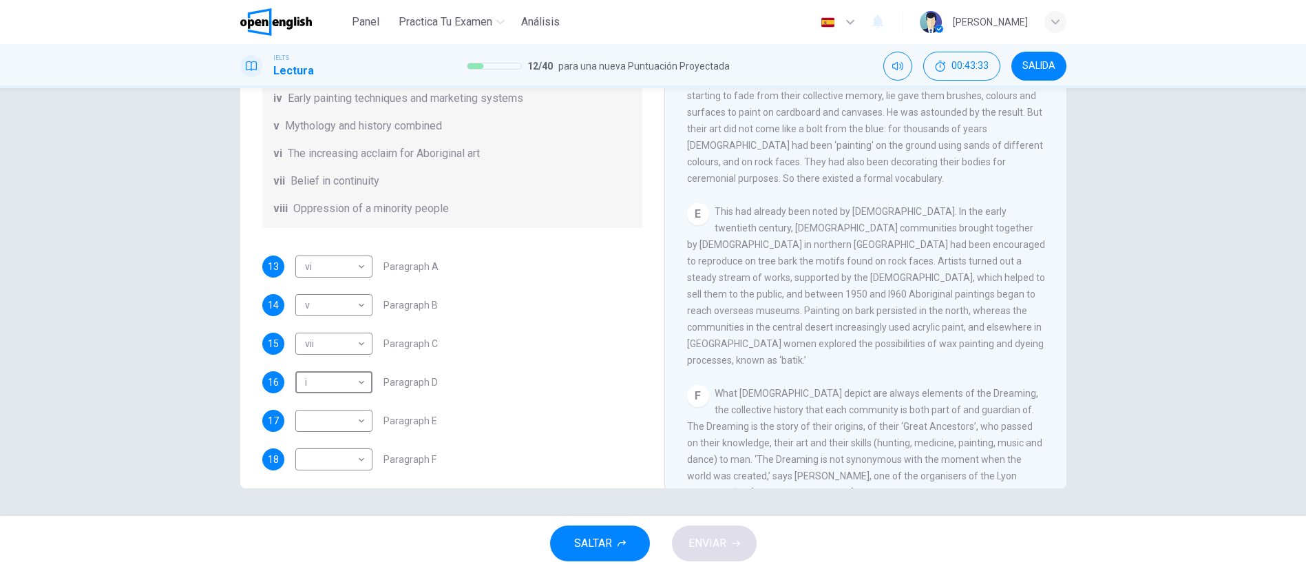
scroll to position [243, 0]
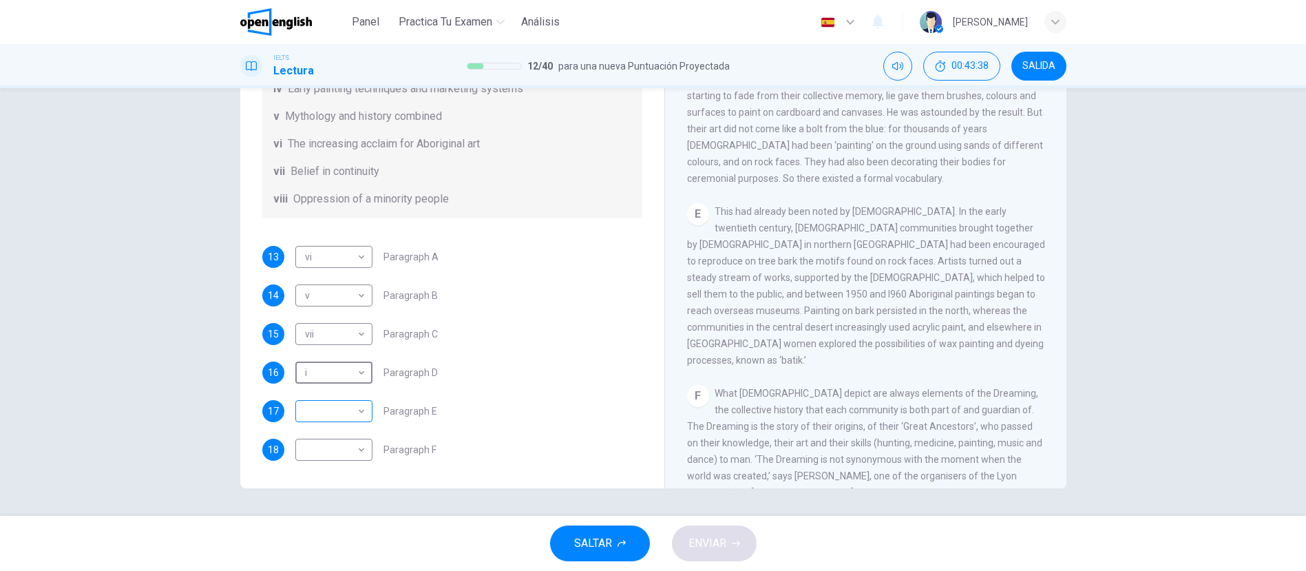
click at [357, 406] on body "Este sitio utiliza cookies, como se explica en nuestra Política de Privacidad .…" at bounding box center [653, 285] width 1306 height 571
click at [323, 525] on li "vii" at bounding box center [331, 527] width 77 height 22
type input "***"
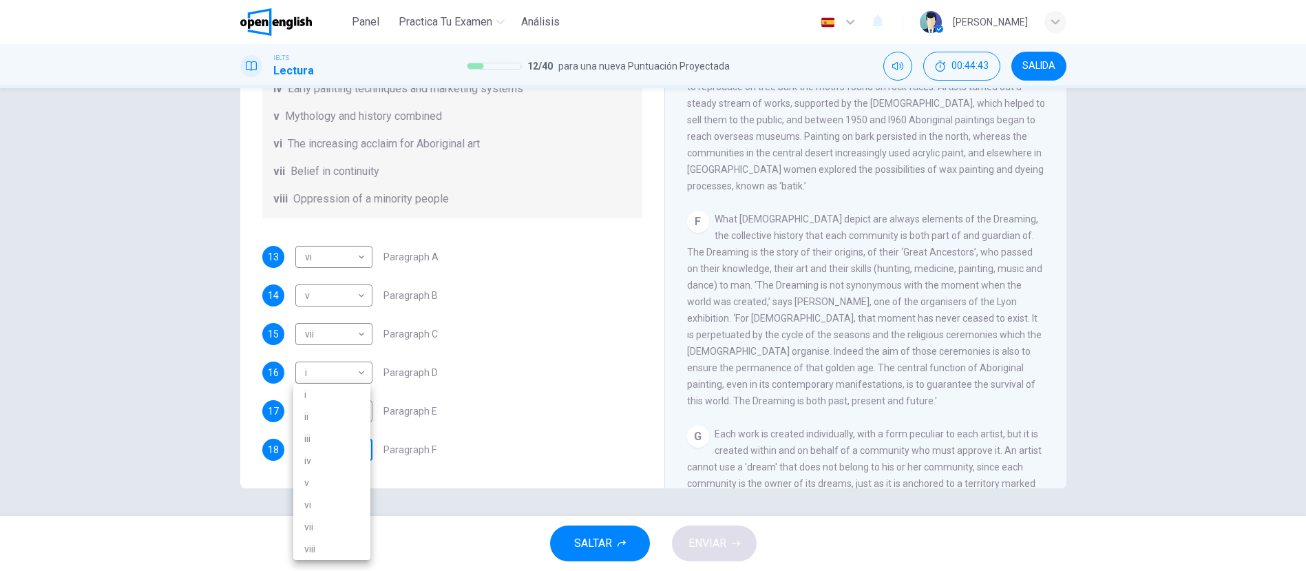
click at [346, 455] on body "Este sitio utiliza cookies, como se explica en nuestra Política de Privacidad .…" at bounding box center [653, 285] width 1306 height 571
click at [333, 430] on li "iii" at bounding box center [331, 439] width 77 height 22
type input "***"
click at [735, 545] on icon "button" at bounding box center [736, 543] width 8 height 8
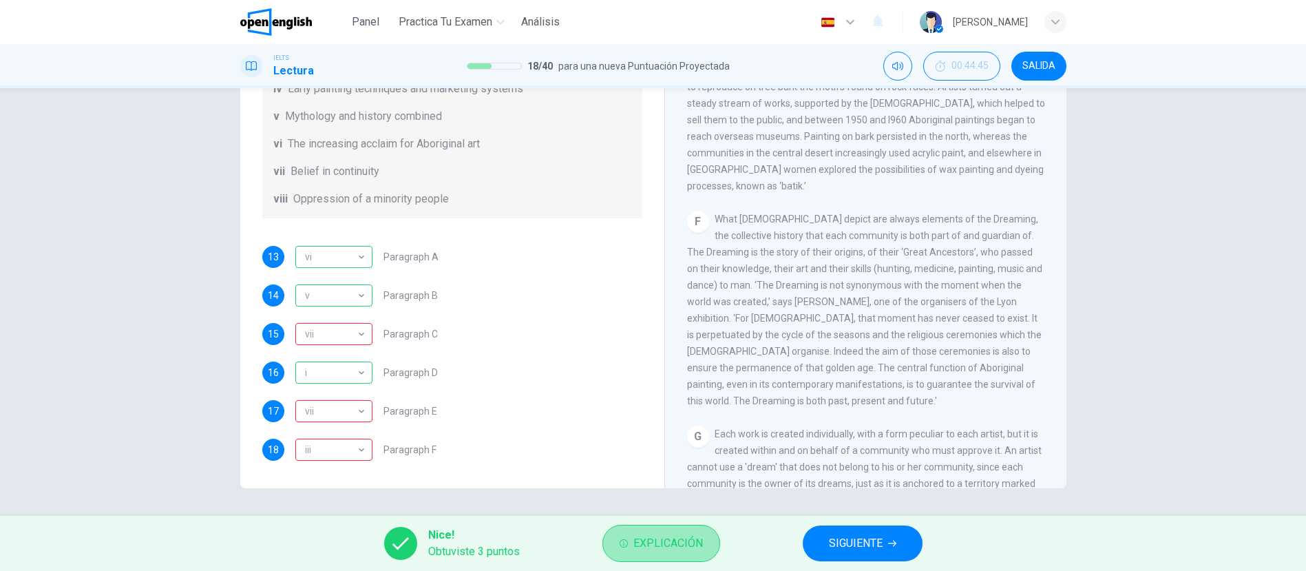
click at [658, 535] on span "Explicación" at bounding box center [668, 543] width 70 height 19
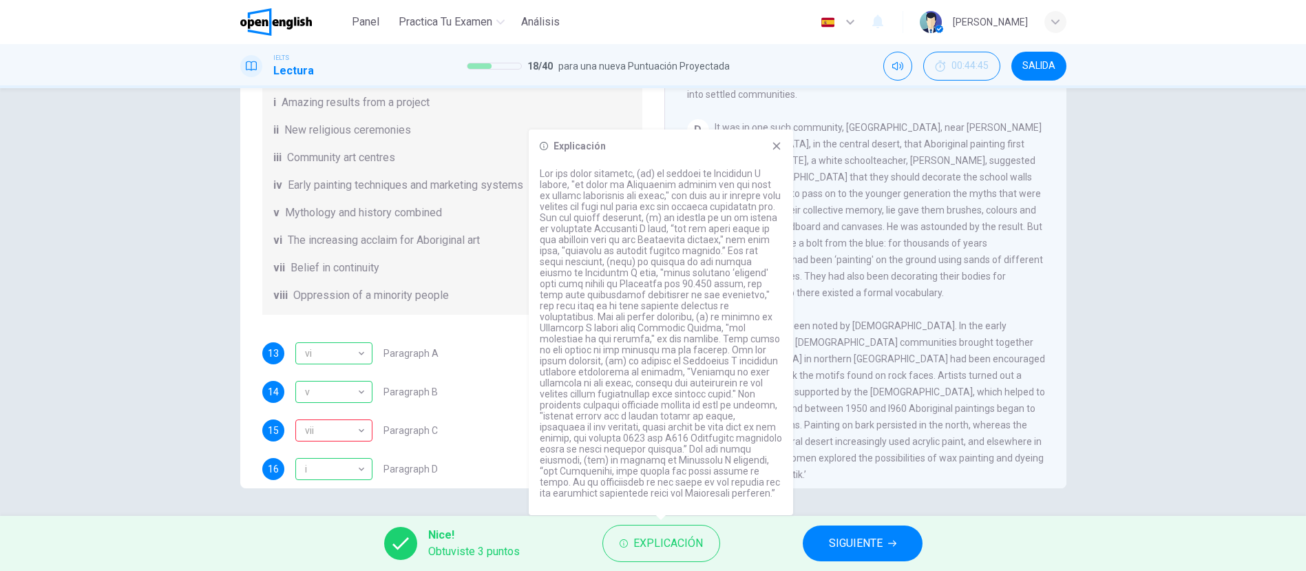
scroll to position [148, 0]
click at [845, 530] on button "SIGUIENTE" at bounding box center [863, 543] width 120 height 36
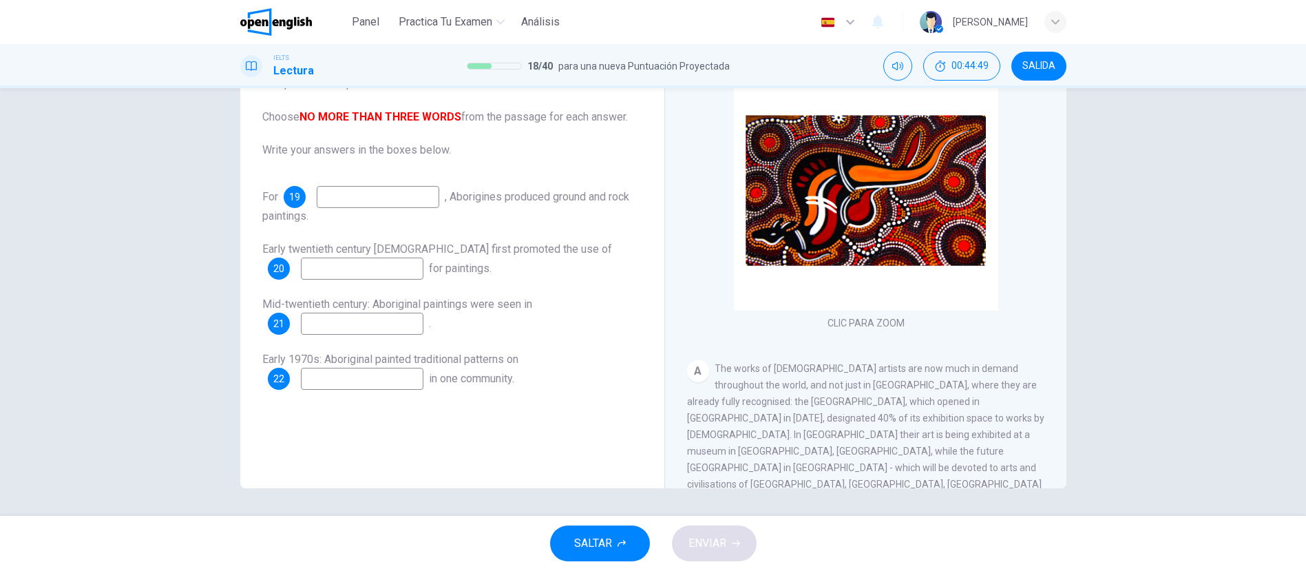
click at [620, 545] on icon "button" at bounding box center [622, 543] width 8 height 8
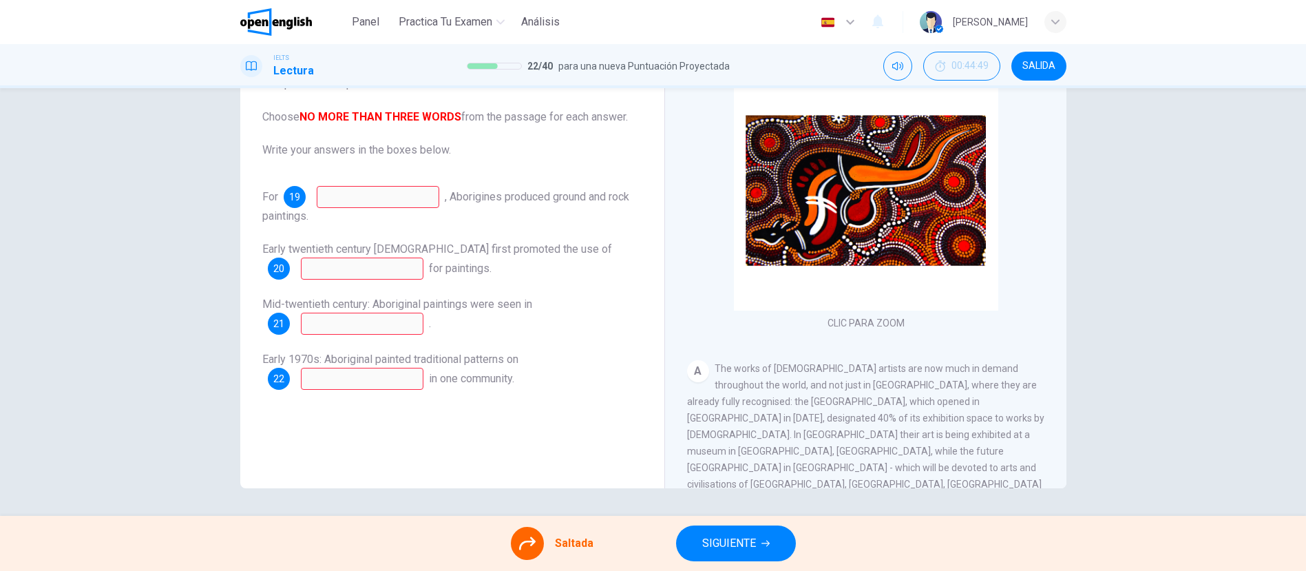
click at [711, 545] on span "SIGUIENTE" at bounding box center [729, 543] width 54 height 19
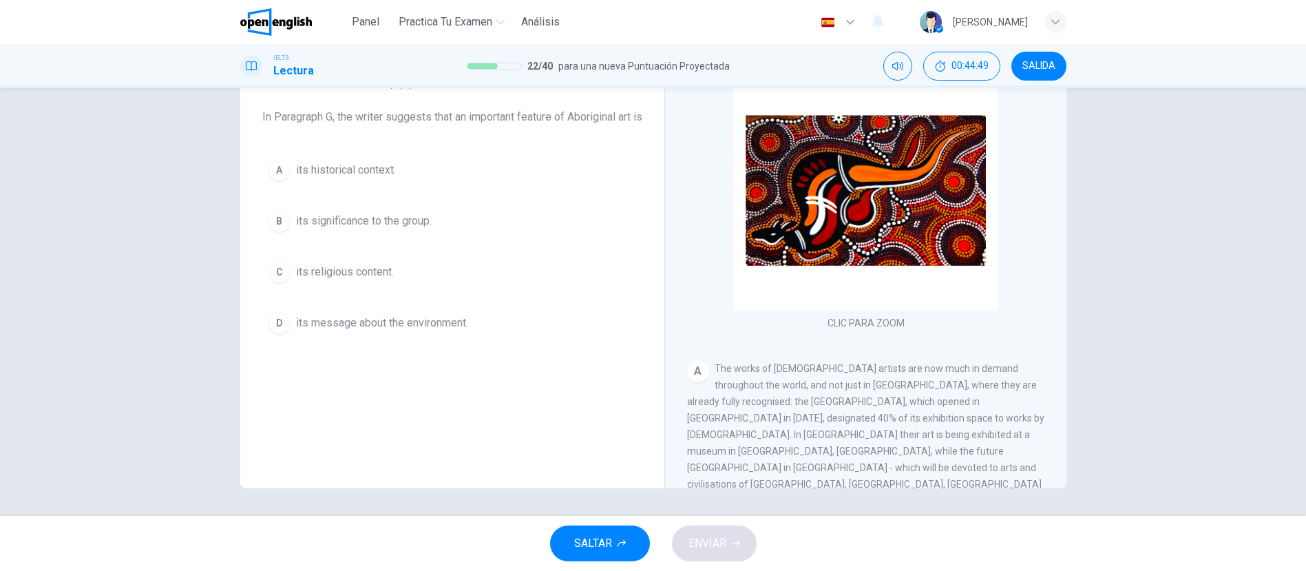
click at [630, 539] on button "SALTAR" at bounding box center [600, 543] width 100 height 36
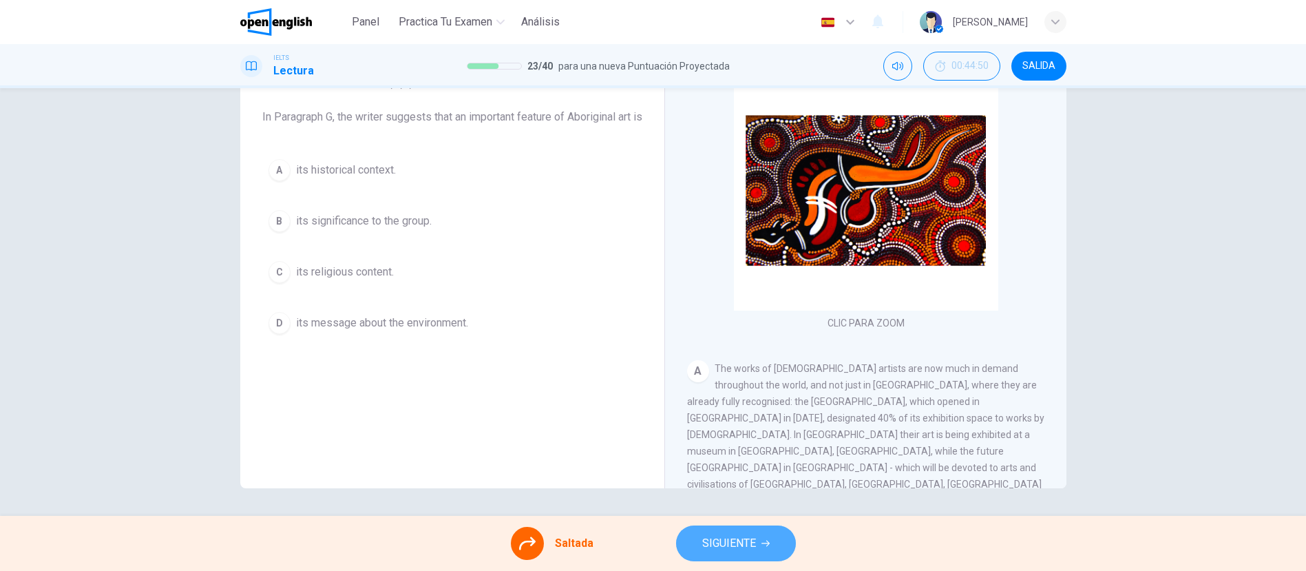
click at [693, 541] on button "SIGUIENTE" at bounding box center [736, 543] width 120 height 36
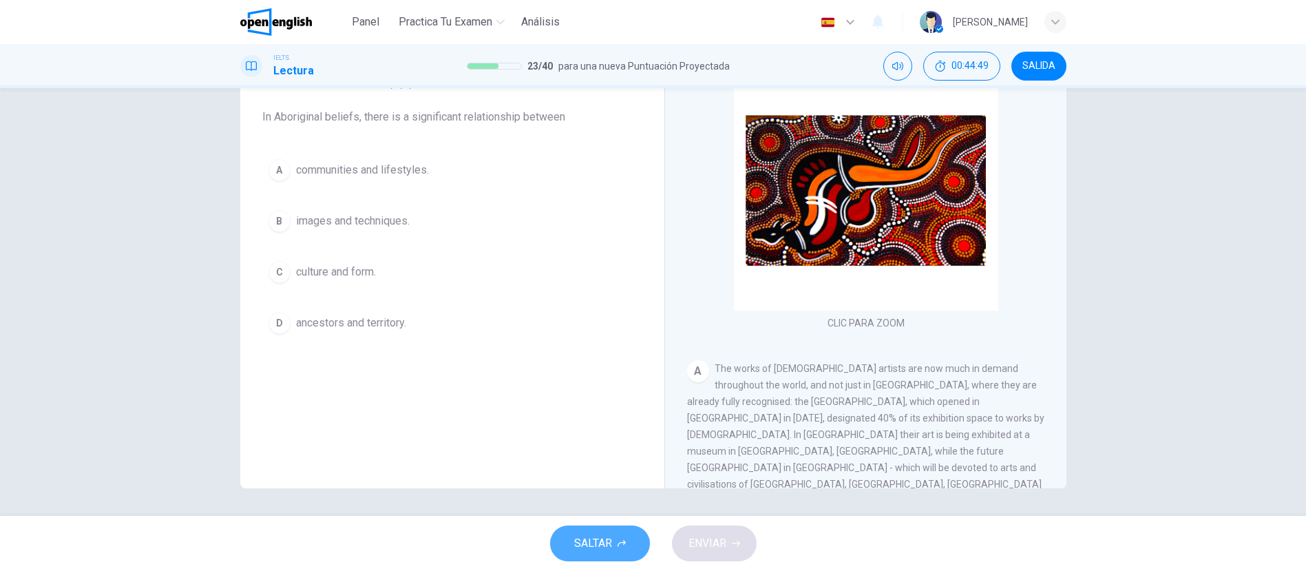
click at [616, 537] on button "SALTAR" at bounding box center [600, 543] width 100 height 36
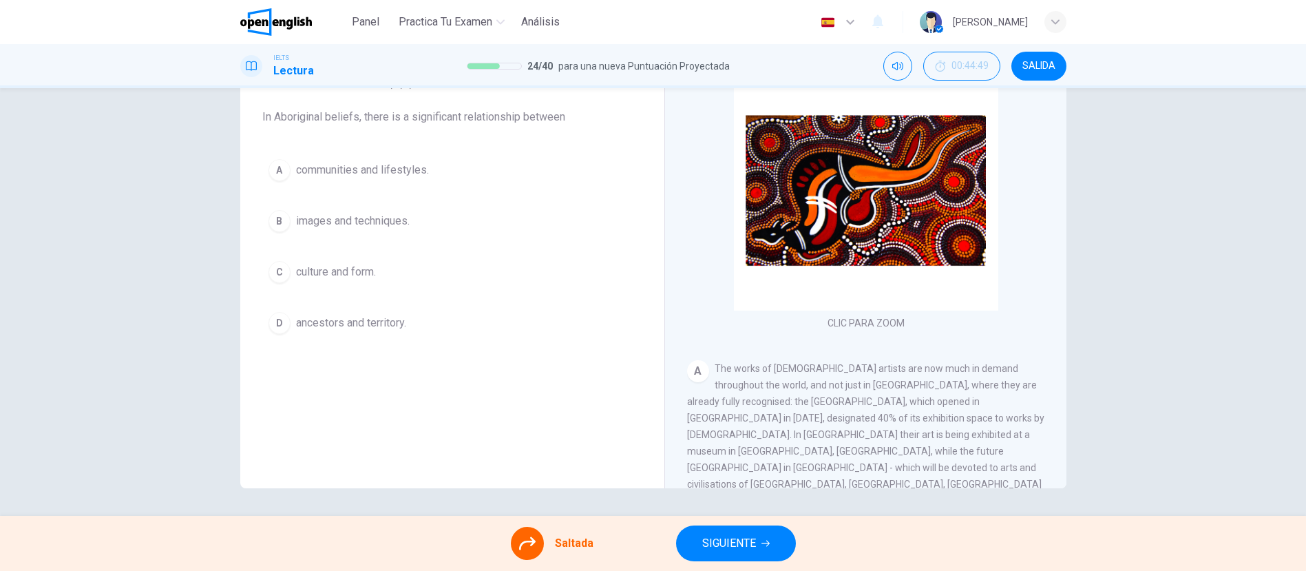
click at [690, 540] on button "SIGUIENTE" at bounding box center [736, 543] width 120 height 36
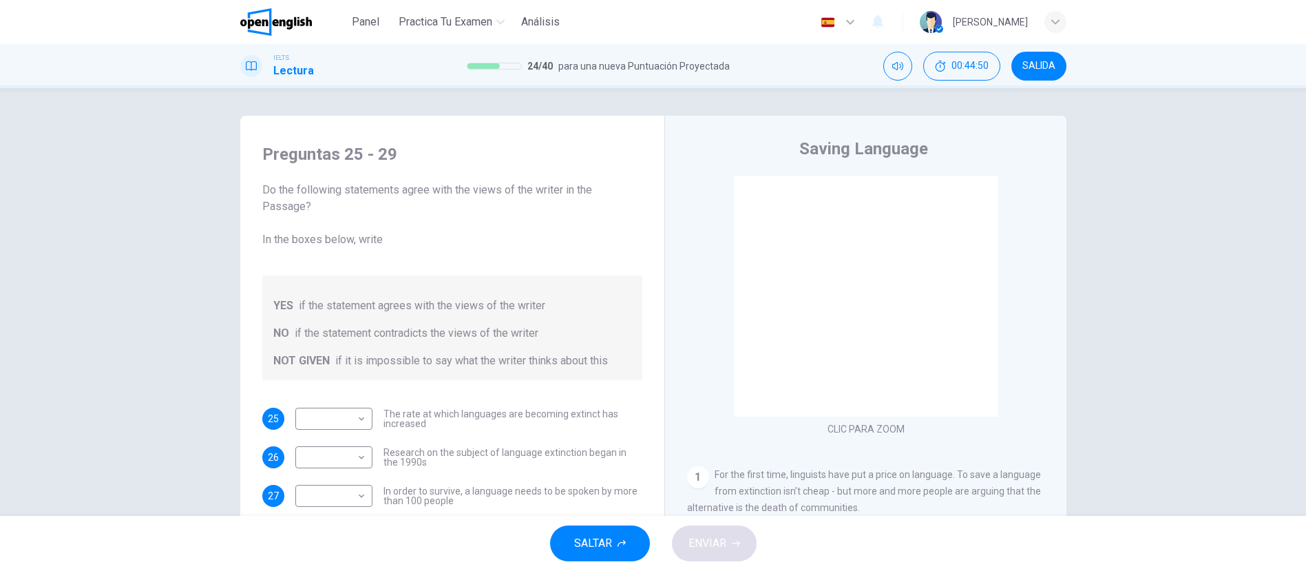
scroll to position [3, 0]
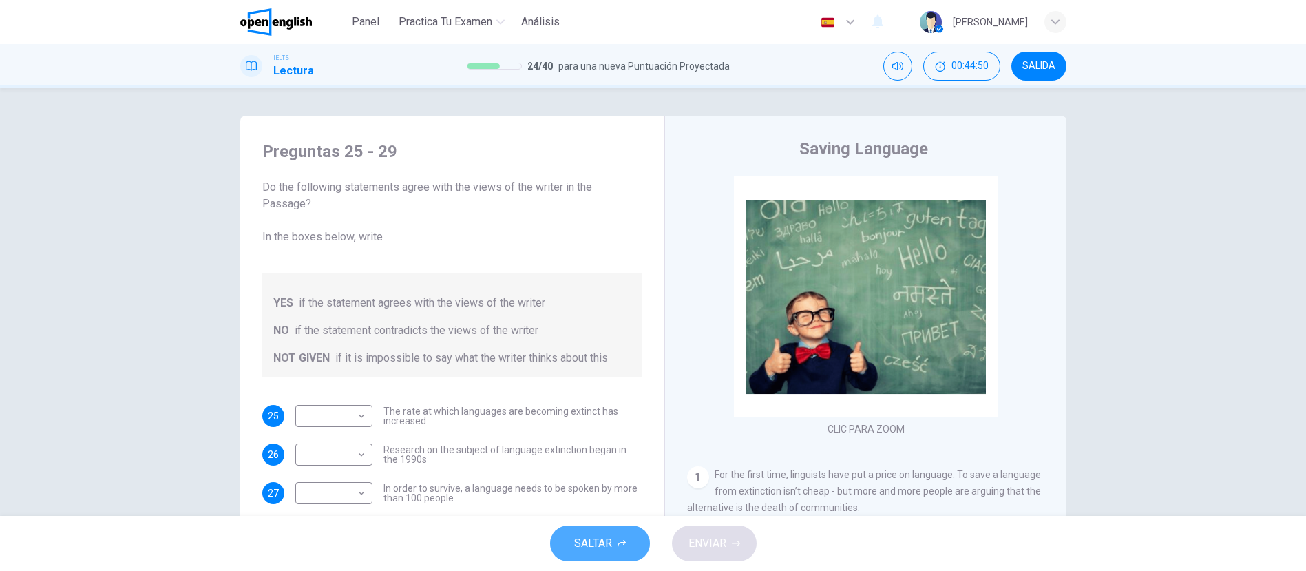
click at [629, 536] on button "SALTAR" at bounding box center [600, 543] width 100 height 36
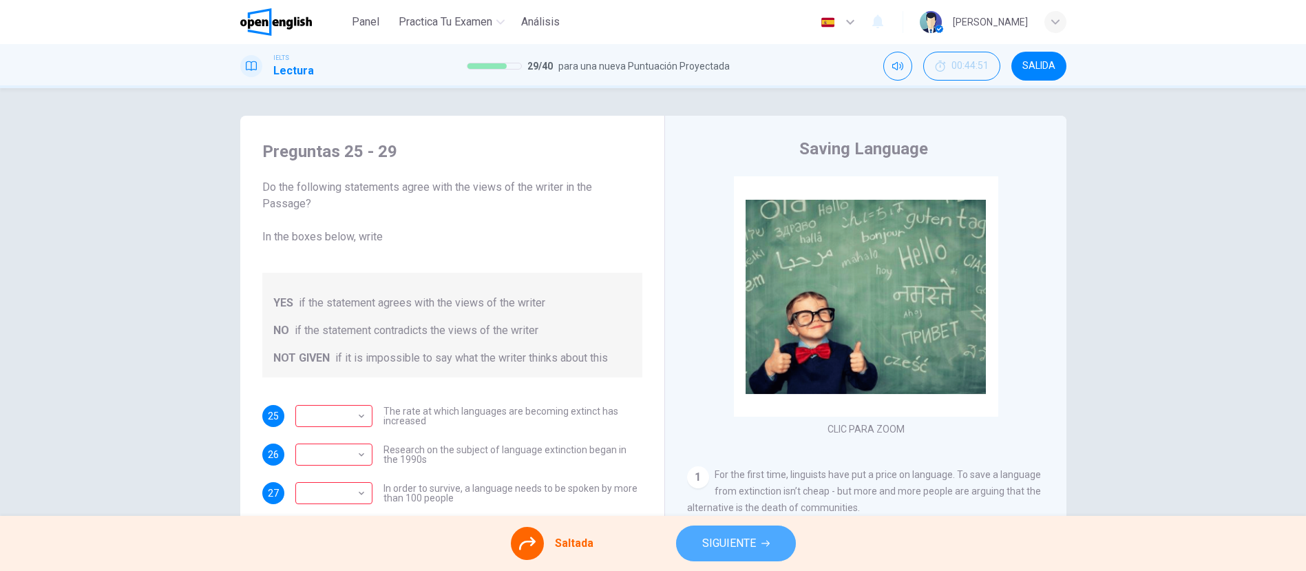
click at [691, 531] on button "SIGUIENTE" at bounding box center [736, 543] width 120 height 36
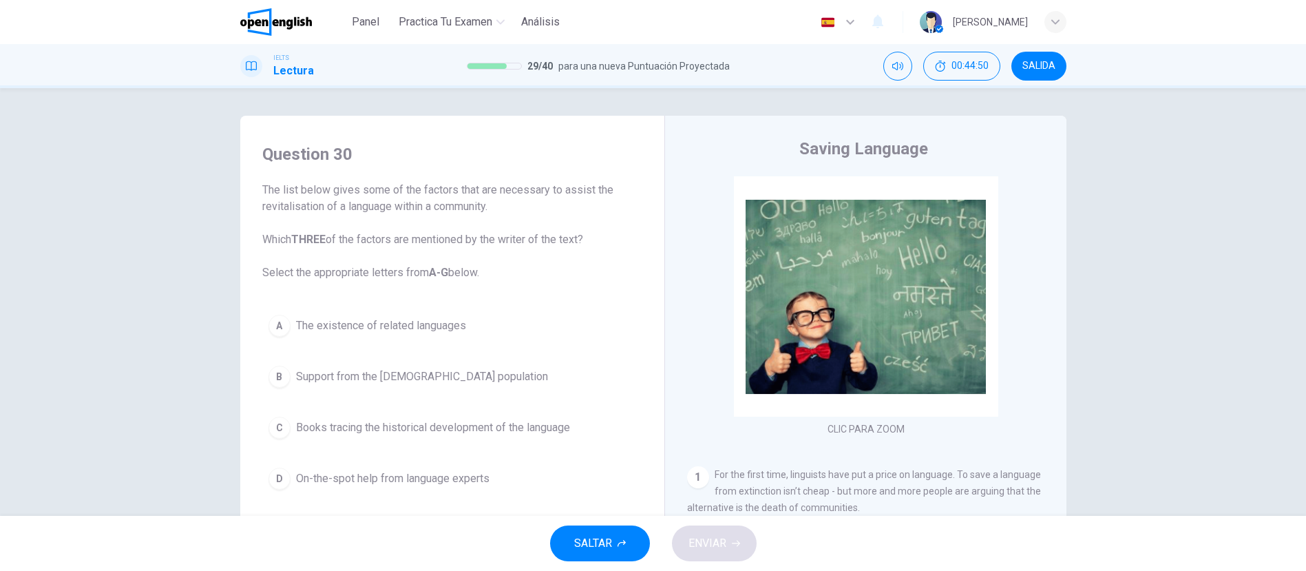
click at [603, 524] on div "SALTAR ENVIAR" at bounding box center [653, 543] width 1306 height 55
click at [596, 543] on span "SALTAR" at bounding box center [593, 543] width 38 height 19
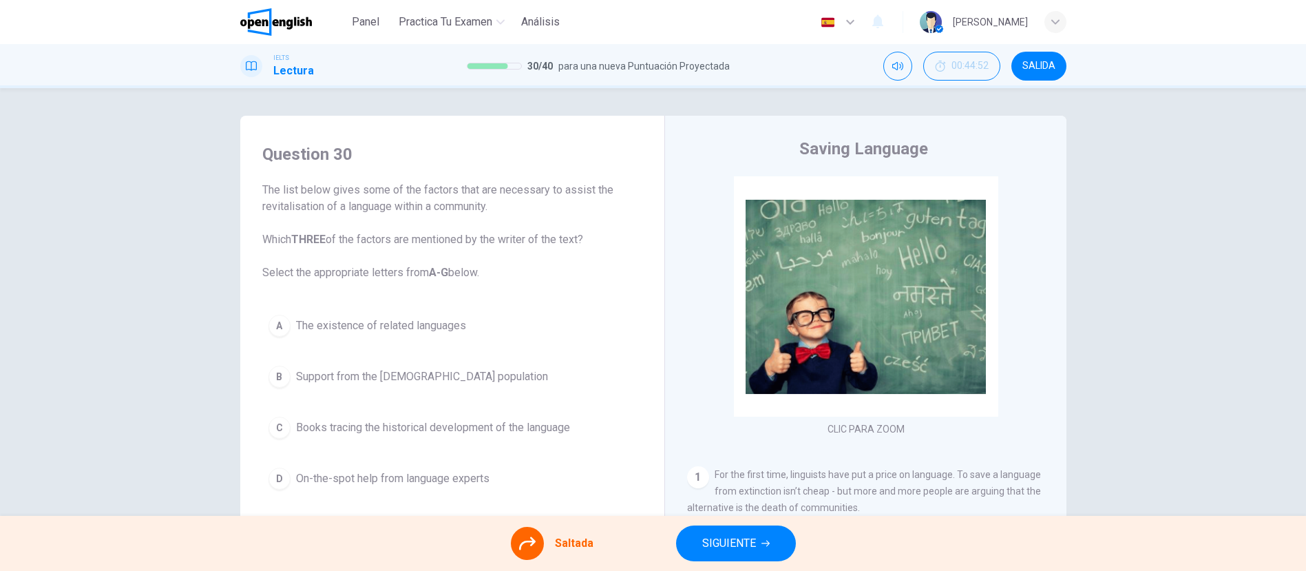
click at [720, 554] on button "SIGUIENTE" at bounding box center [736, 543] width 120 height 36
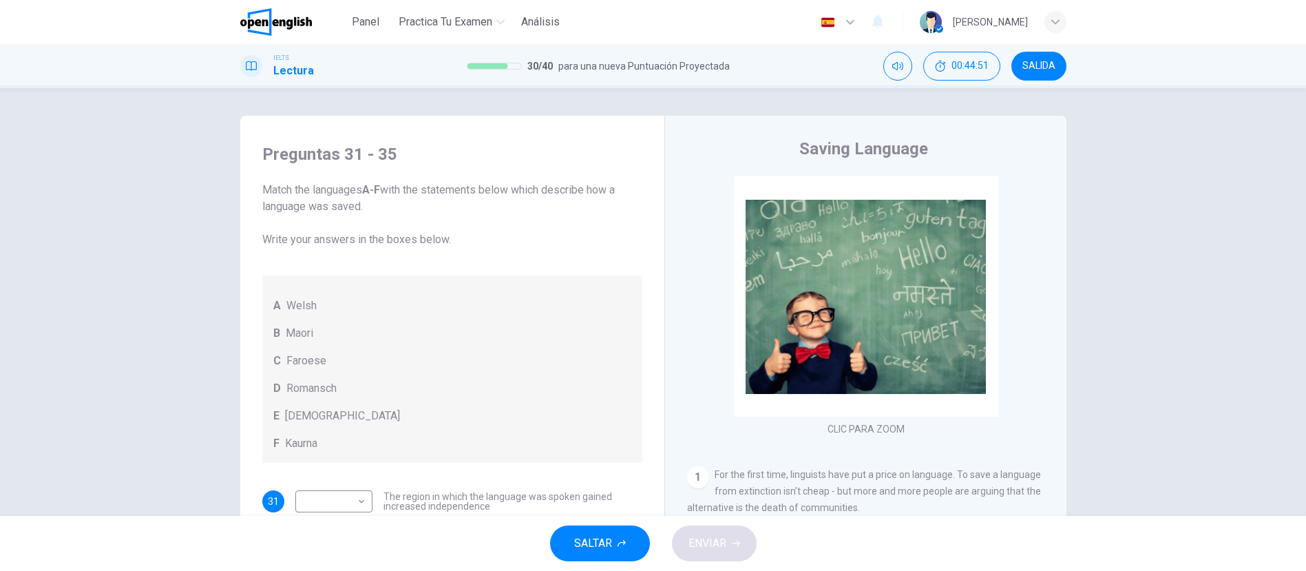
click at [638, 540] on button "SALTAR" at bounding box center [600, 543] width 100 height 36
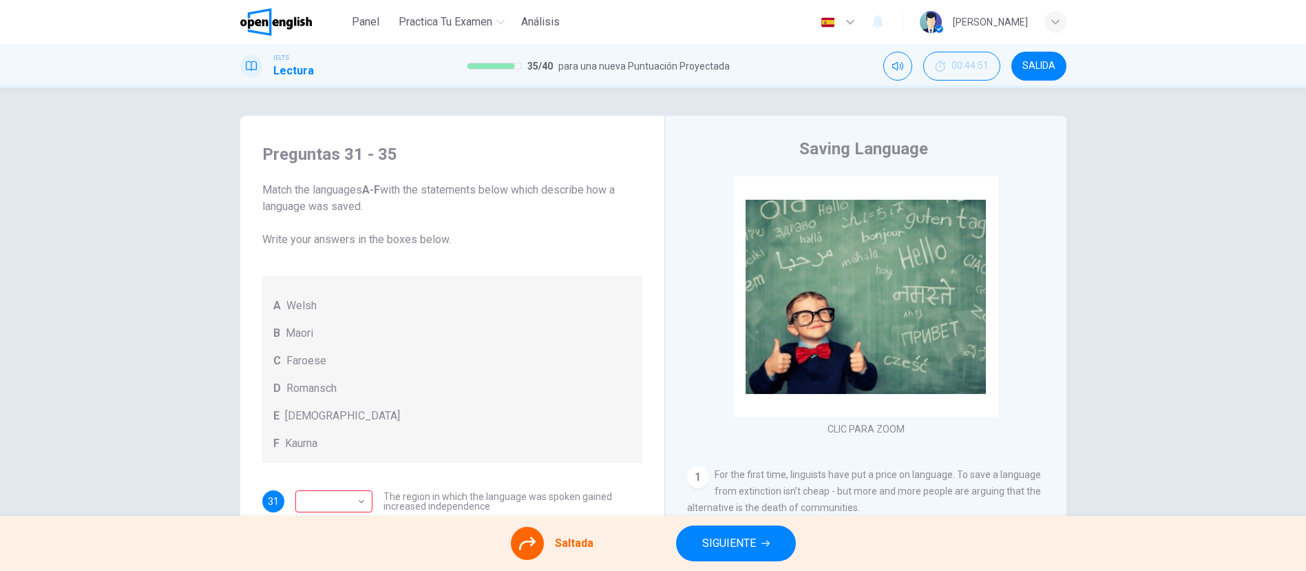
click at [721, 546] on span "SIGUIENTE" at bounding box center [729, 543] width 54 height 19
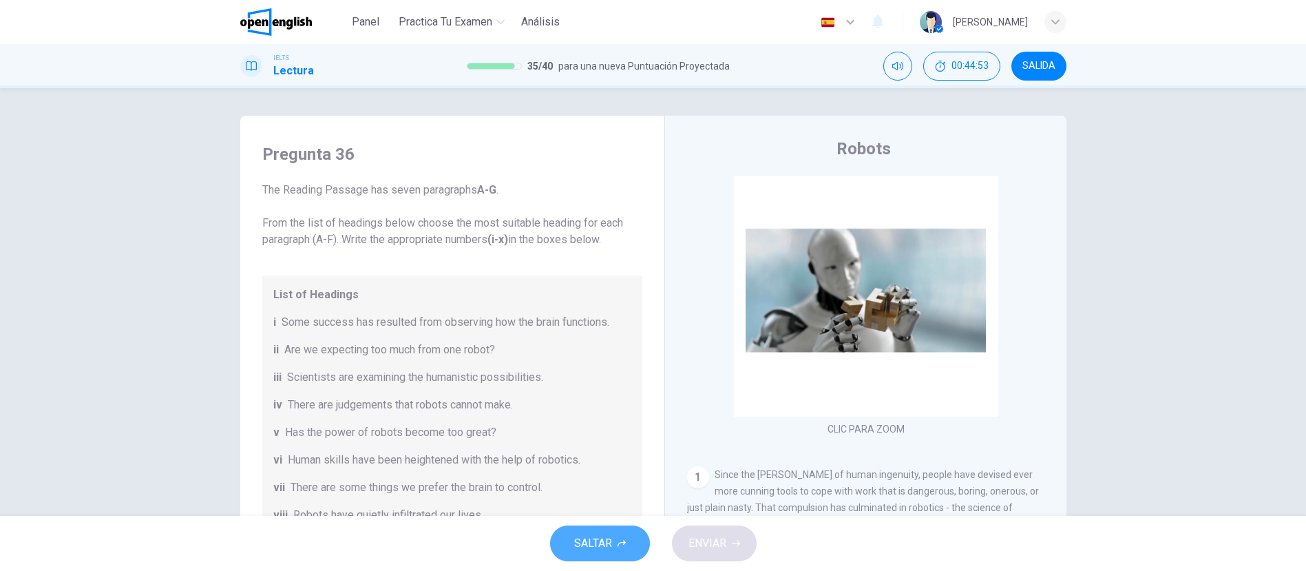
click at [629, 546] on button "SALTAR" at bounding box center [600, 543] width 100 height 36
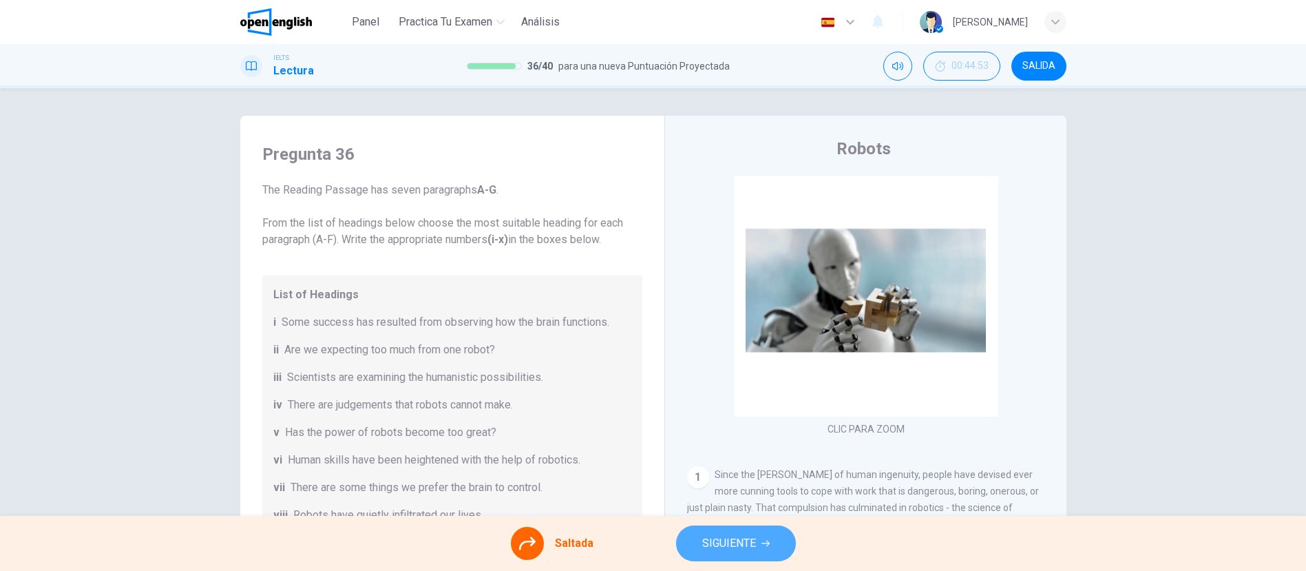
click at [726, 535] on span "SIGUIENTE" at bounding box center [729, 543] width 54 height 19
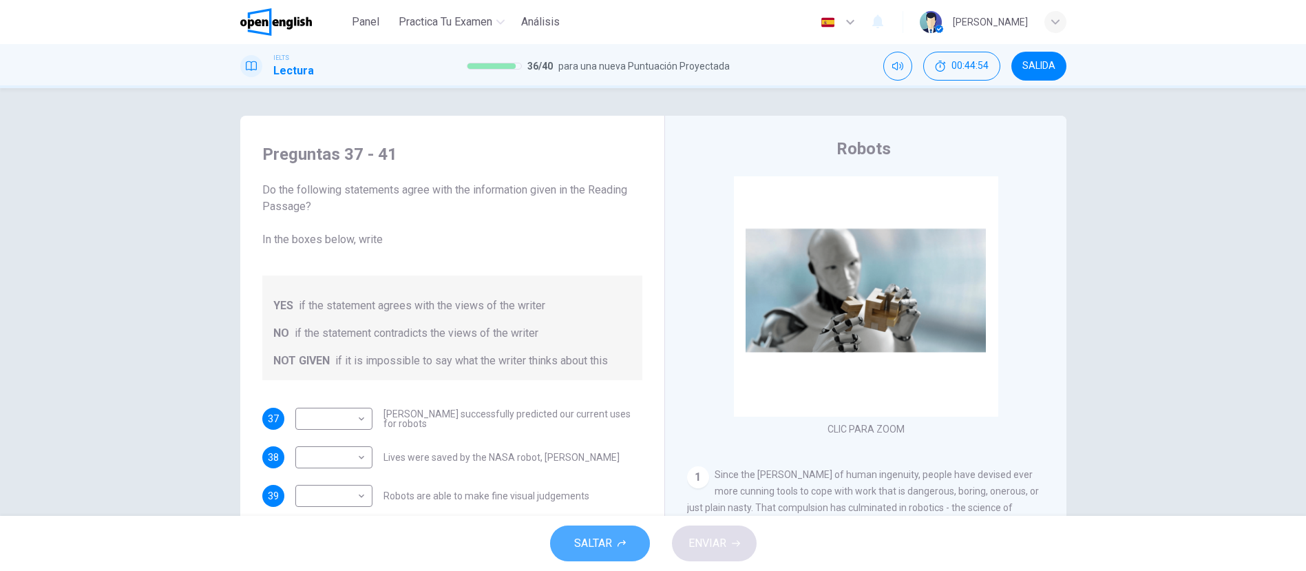
click at [635, 534] on button "SALTAR" at bounding box center [600, 543] width 100 height 36
